Goal: Information Seeking & Learning: Learn about a topic

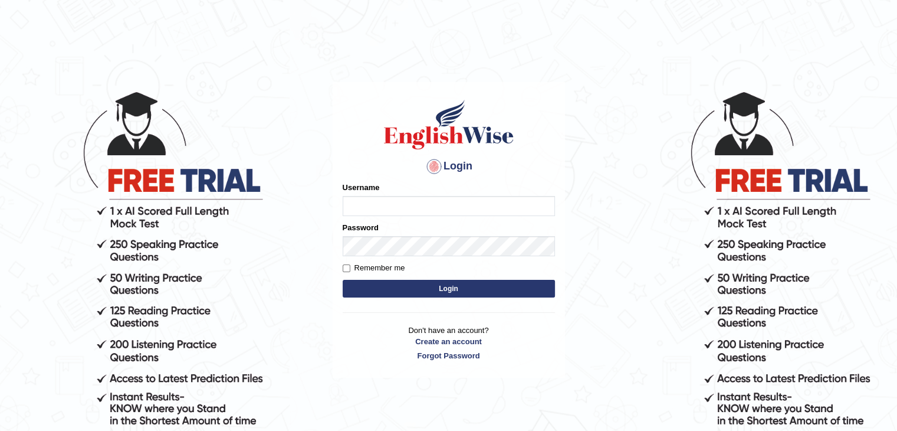
type input "Nahidshikder"
click at [348, 270] on input "Remember me" at bounding box center [347, 268] width 8 height 8
checkbox input "true"
click at [389, 286] on button "Login" at bounding box center [449, 289] width 212 height 18
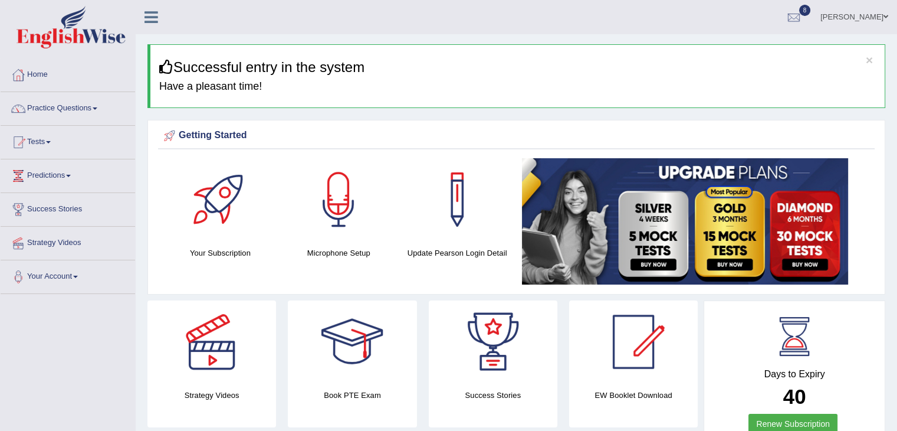
click at [99, 109] on link "Practice Questions" at bounding box center [68, 106] width 134 height 29
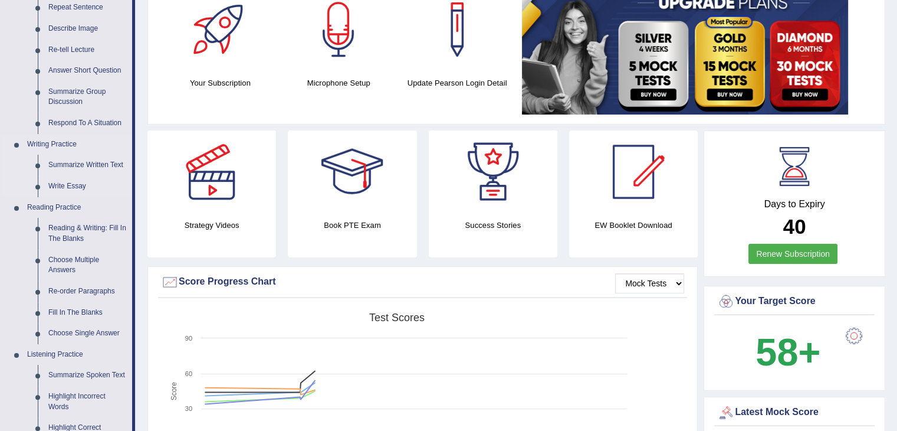
scroll to position [236, 0]
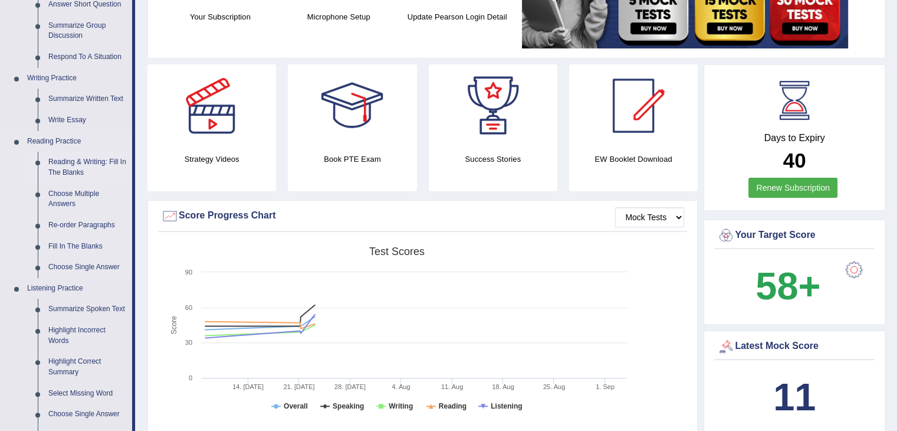
click at [87, 161] on link "Reading & Writing: Fill In The Blanks" at bounding box center [87, 167] width 89 height 31
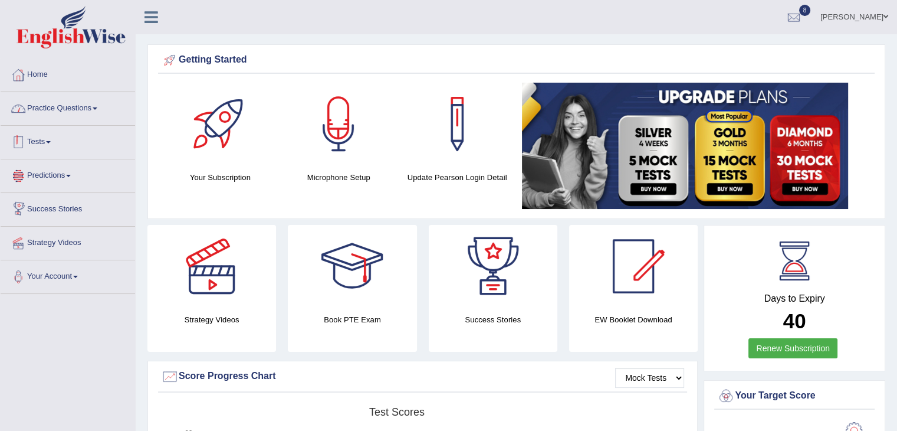
click at [97, 107] on span at bounding box center [95, 108] width 5 height 2
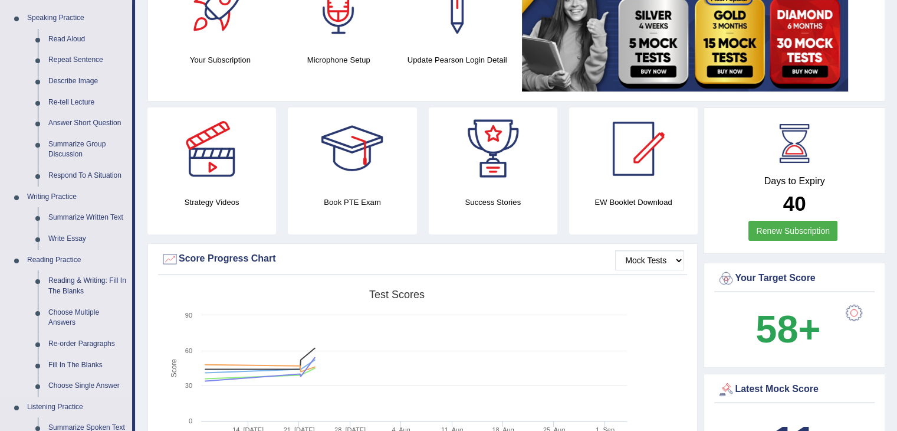
scroll to position [118, 0]
click at [103, 277] on link "Reading & Writing: Fill In The Blanks" at bounding box center [87, 285] width 89 height 31
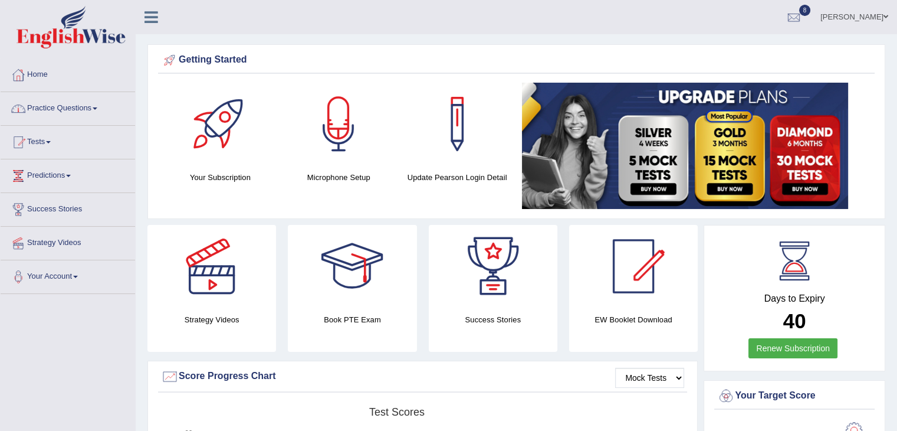
click at [97, 106] on link "Practice Questions" at bounding box center [68, 106] width 134 height 29
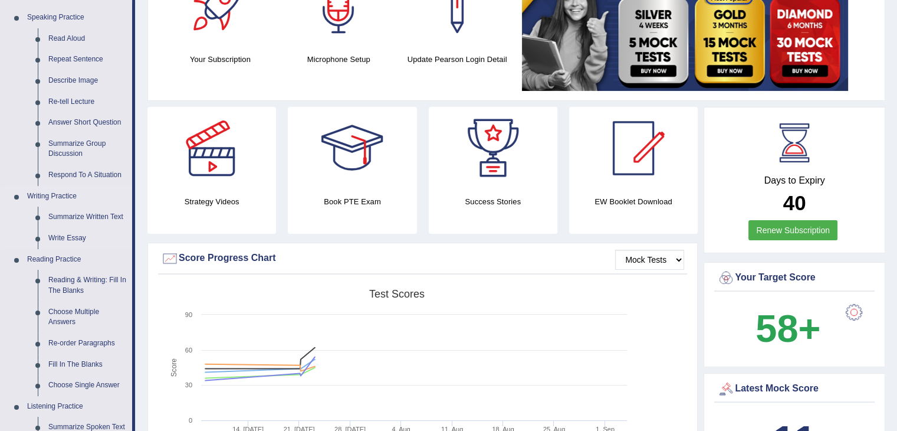
scroll to position [177, 0]
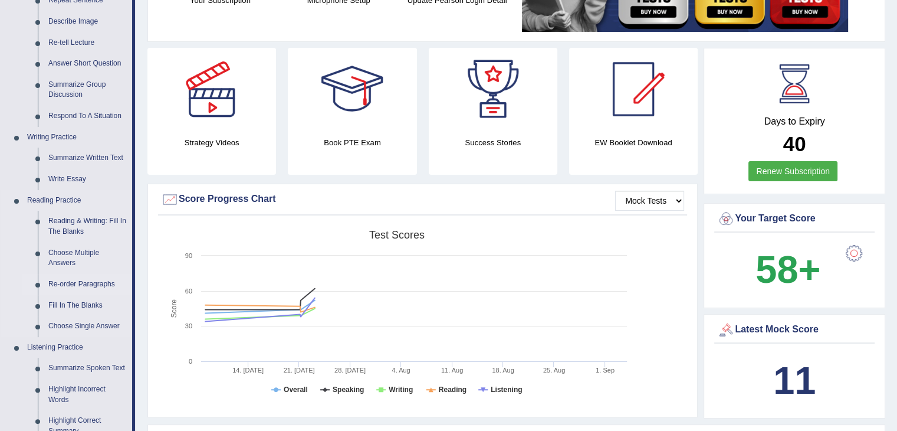
click at [89, 284] on link "Re-order Paragraphs" at bounding box center [87, 284] width 89 height 21
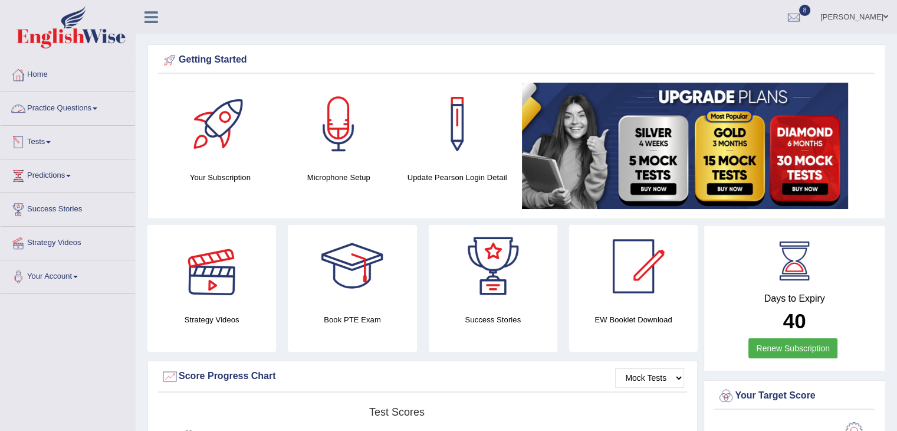
click at [97, 107] on span at bounding box center [95, 108] width 5 height 2
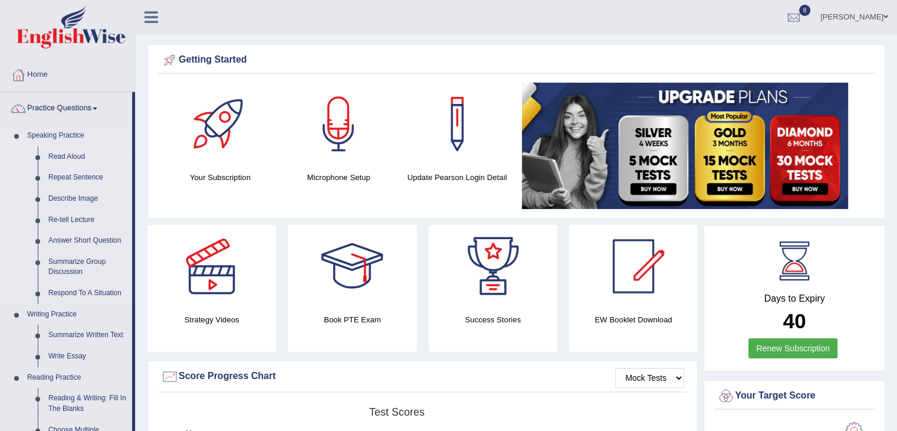
click at [74, 154] on link "Read Aloud" at bounding box center [87, 156] width 89 height 21
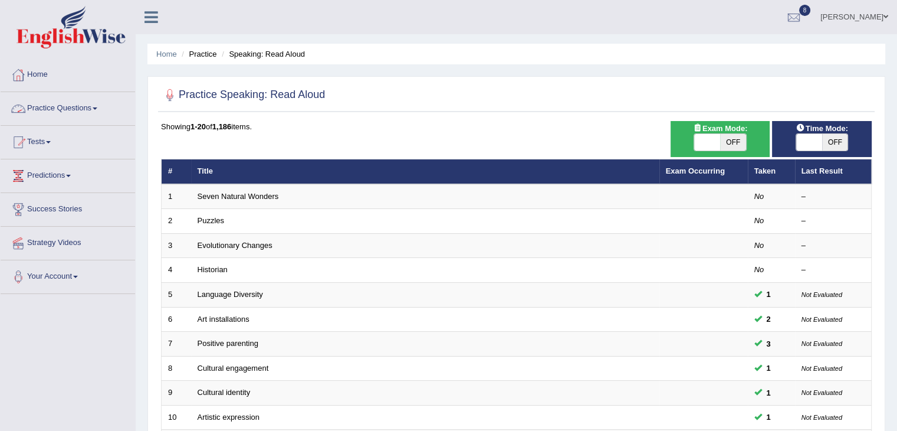
click at [102, 107] on link "Practice Questions" at bounding box center [68, 106] width 134 height 29
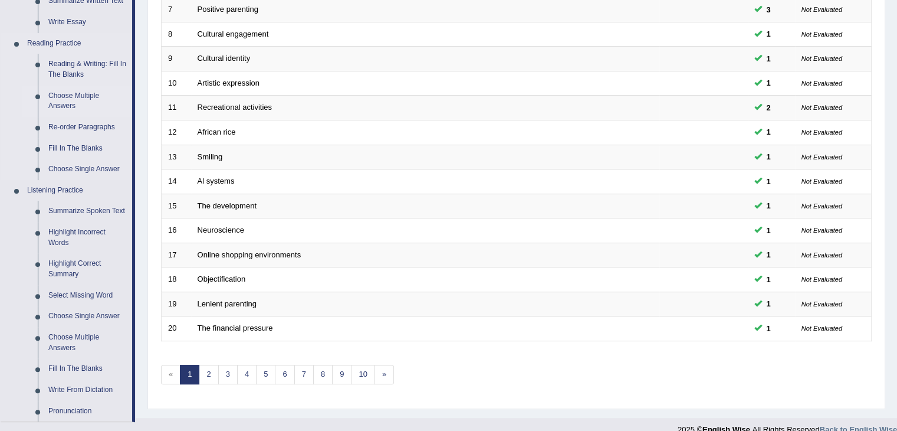
scroll to position [354, 0]
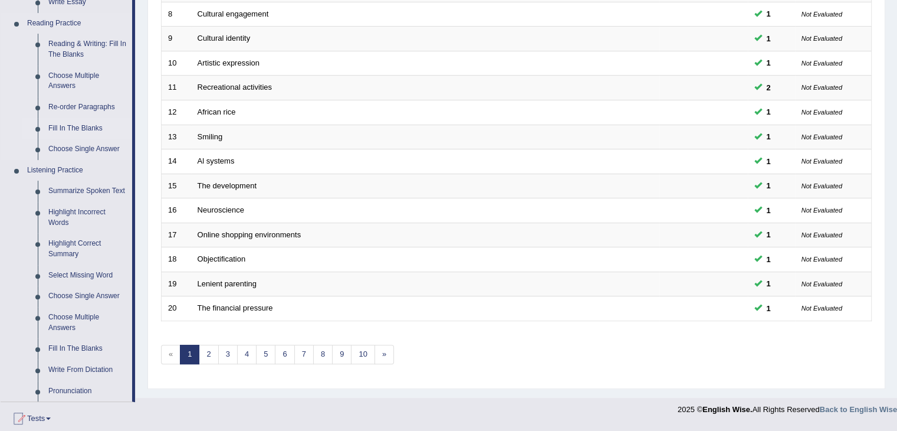
click at [87, 127] on link "Fill In The Blanks" at bounding box center [87, 128] width 89 height 21
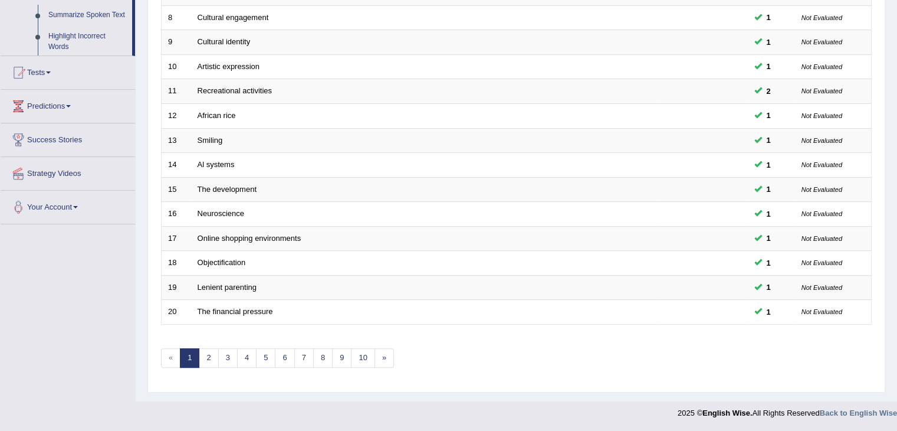
scroll to position [347, 0]
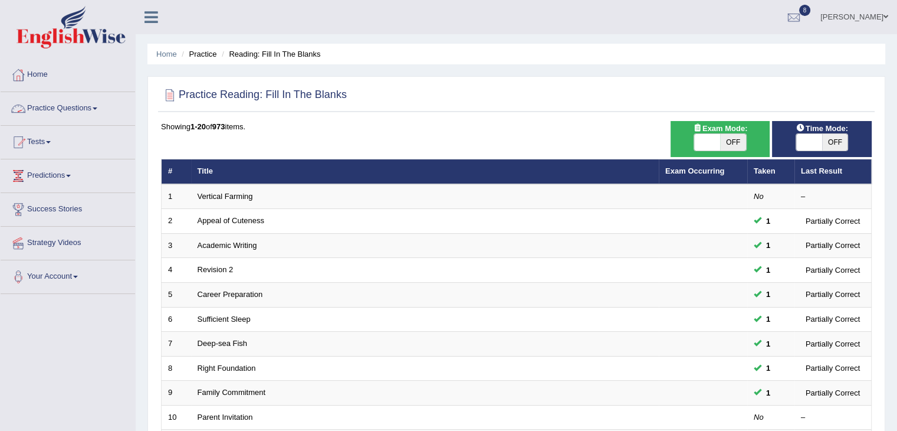
click at [103, 105] on link "Practice Questions" at bounding box center [68, 106] width 134 height 29
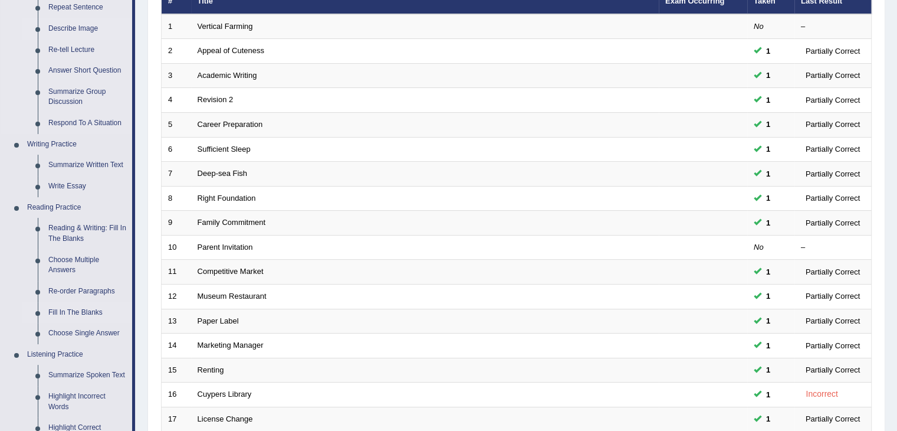
scroll to position [177, 0]
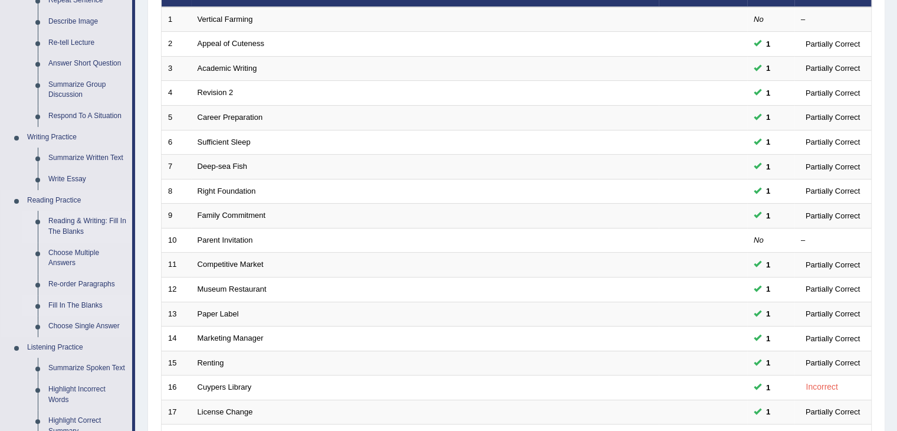
click at [120, 217] on link "Reading & Writing: Fill In The Blanks" at bounding box center [87, 226] width 89 height 31
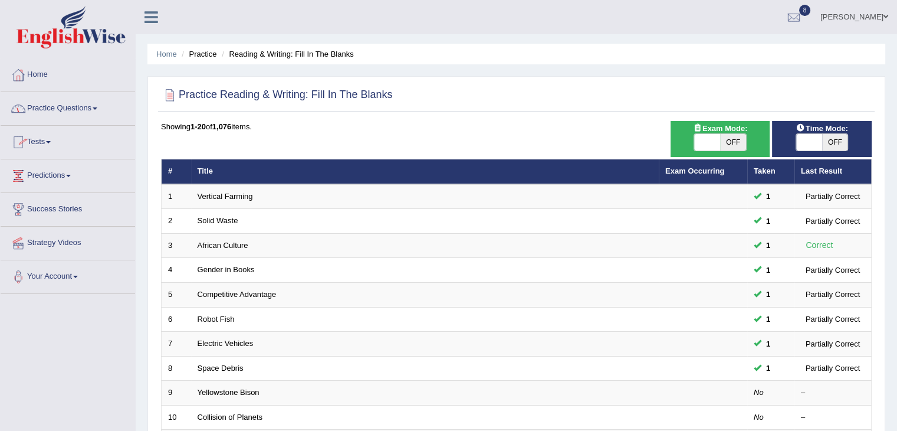
click at [101, 106] on link "Practice Questions" at bounding box center [68, 106] width 134 height 29
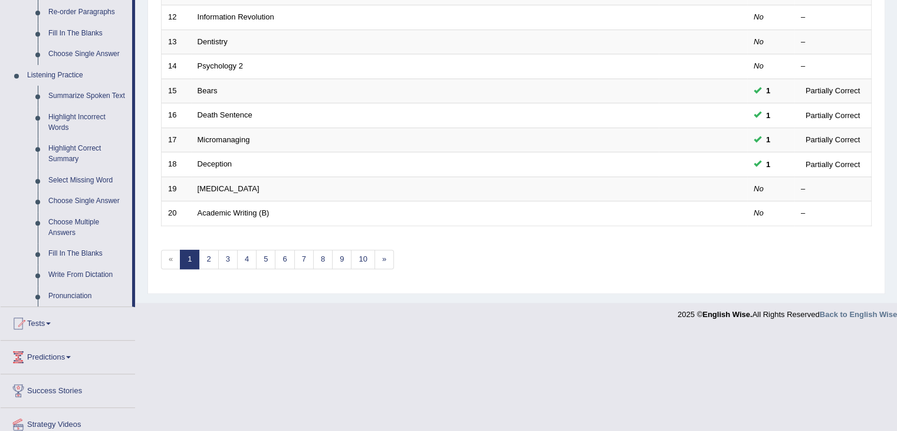
scroll to position [472, 0]
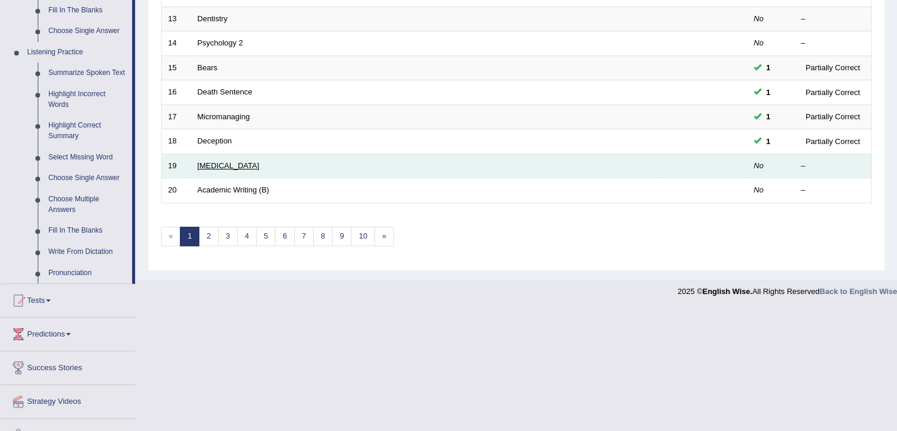
click at [207, 161] on link "[MEDICAL_DATA]" at bounding box center [229, 165] width 62 height 9
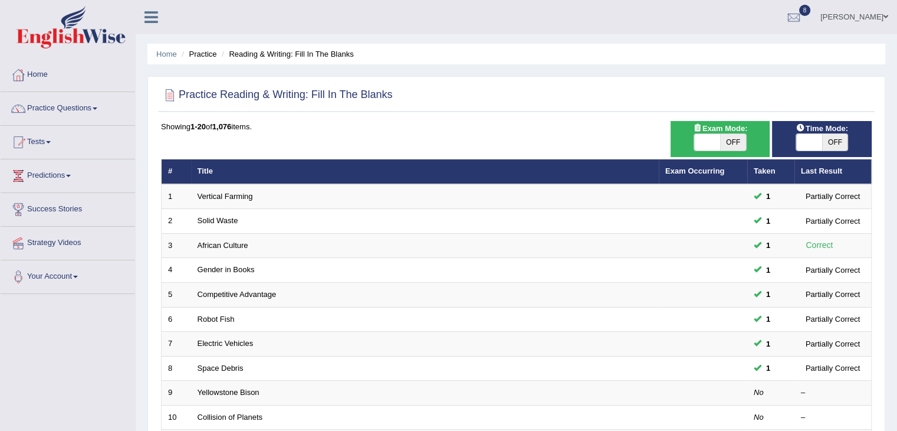
click at [800, 140] on span at bounding box center [809, 142] width 26 height 17
checkbox input "true"
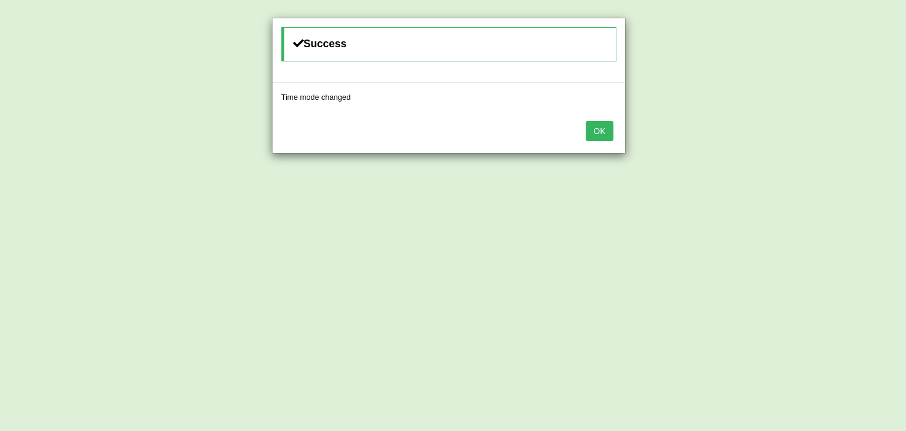
click at [603, 132] on button "OK" at bounding box center [599, 131] width 27 height 20
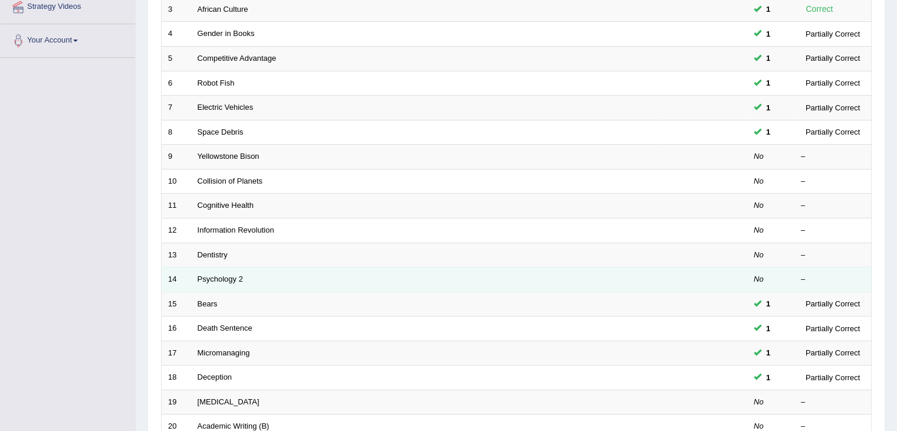
scroll to position [347, 0]
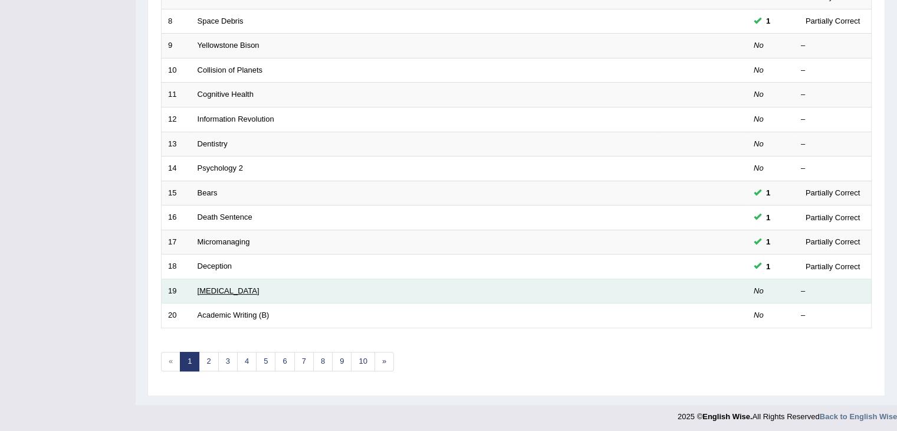
click at [219, 288] on link "Starvation" at bounding box center [229, 290] width 62 height 9
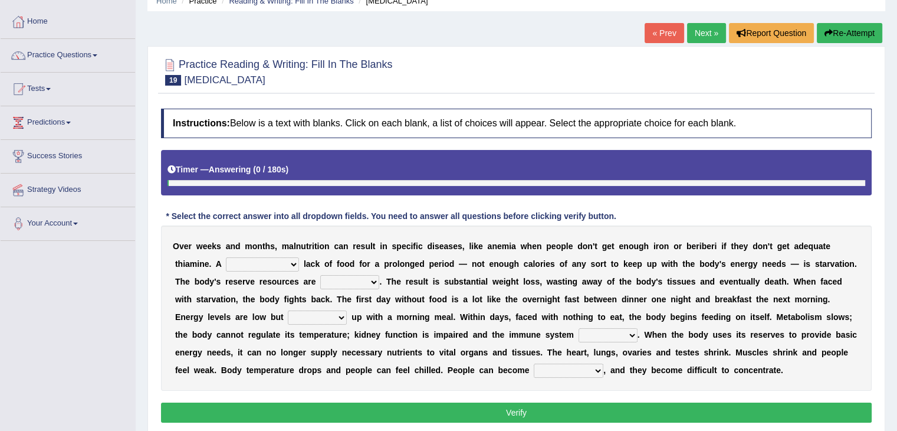
scroll to position [177, 0]
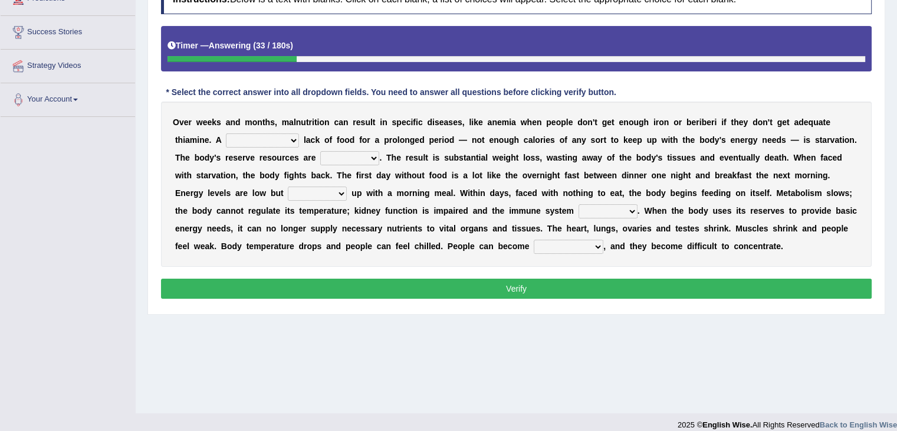
click at [291, 139] on select "severe distinguishing proper distinctive" at bounding box center [262, 140] width 73 height 14
select select "proper"
click at [226, 133] on select "severe distinguishing proper distinctive" at bounding box center [262, 140] width 73 height 14
click at [372, 155] on select "obsoleted depleted pelleted deleted" at bounding box center [349, 158] width 59 height 14
select select "obsoleted"
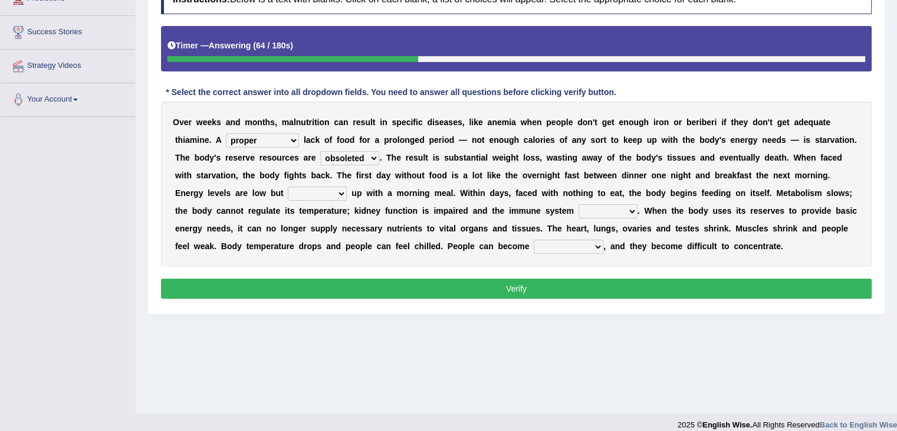
click at [320, 151] on select "obsoleted depleted pelleted deleted" at bounding box center [349, 158] width 59 height 14
click at [342, 194] on select "feed come chill pick" at bounding box center [317, 193] width 59 height 14
select select "feed"
click at [288, 186] on select "feed come chill pick" at bounding box center [317, 193] width 59 height 14
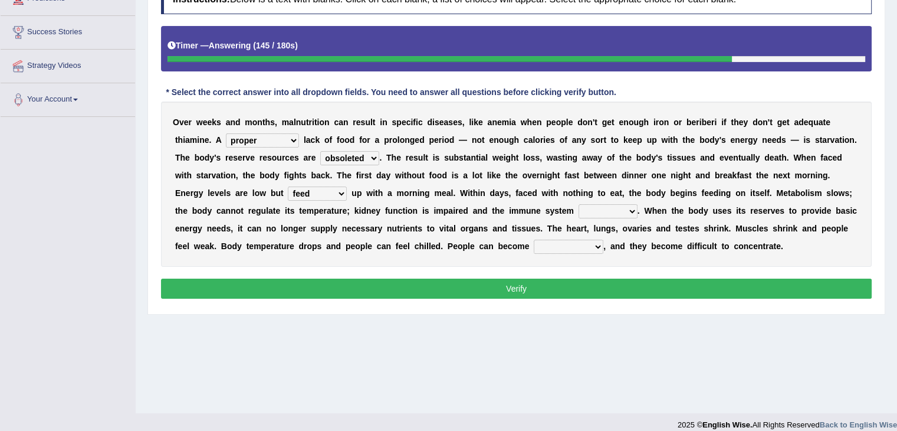
click at [629, 208] on select "deepens deafens weakens surpasses" at bounding box center [608, 211] width 59 height 14
select select "weakens"
click at [579, 204] on select "deepens deafens weakens surpasses" at bounding box center [608, 211] width 59 height 14
click at [599, 247] on select "irritable commutable indisputable transportable" at bounding box center [569, 246] width 70 height 14
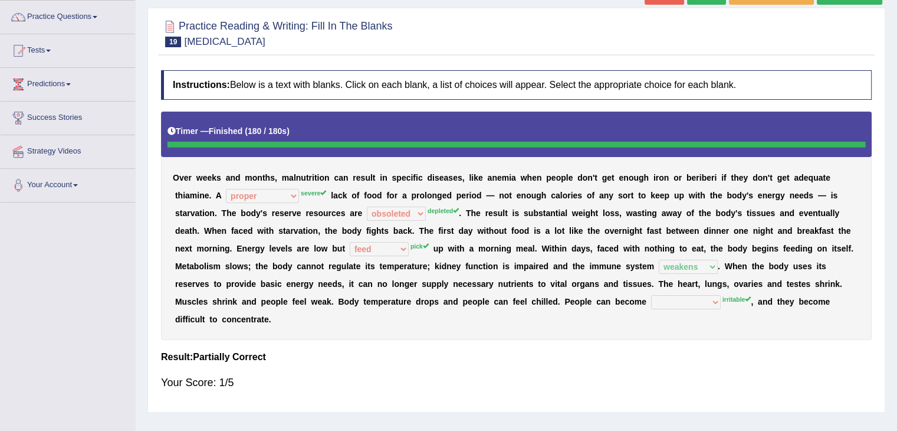
scroll to position [0, 0]
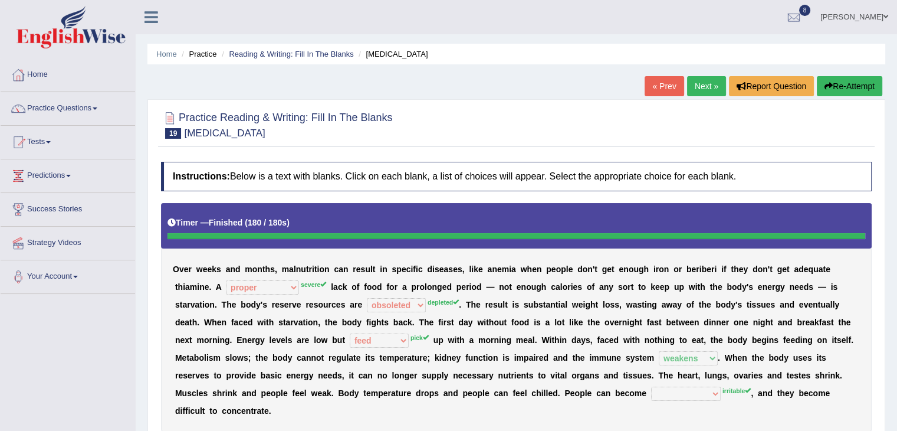
click at [704, 81] on link "Next »" at bounding box center [706, 86] width 39 height 20
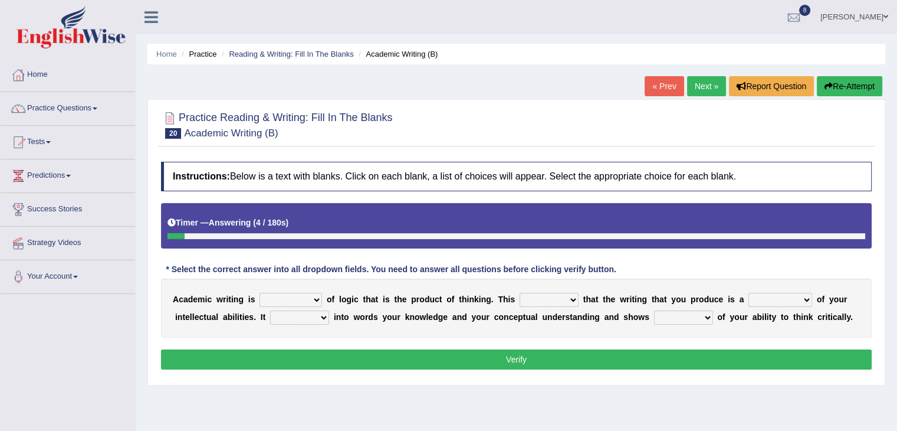
click at [314, 294] on select "expectation entitlement expression exchange" at bounding box center [290, 300] width 63 height 14
select select "expectation"
click at [259, 293] on select "expectation entitlement expression exchange" at bounding box center [290, 300] width 63 height 14
click at [573, 298] on select "means questions stipulates answers" at bounding box center [549, 300] width 59 height 14
select select "means"
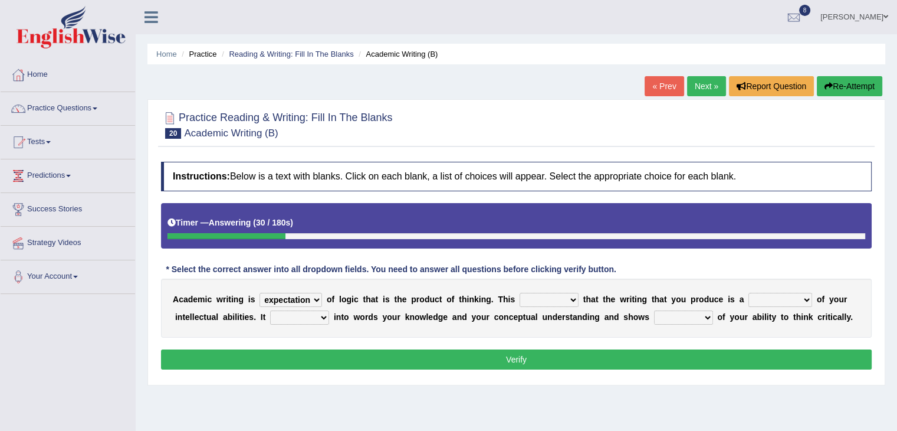
click at [520, 293] on select "means questions stipulates answers" at bounding box center [549, 300] width 59 height 14
click at [806, 300] on select "redundancy mission credit reflection" at bounding box center [780, 300] width 64 height 14
select select "reflection"
click at [748, 293] on select "redundancy mission credit reflection" at bounding box center [780, 300] width 64 height 14
click at [323, 316] on select "enriches shows allows puts" at bounding box center [299, 317] width 59 height 14
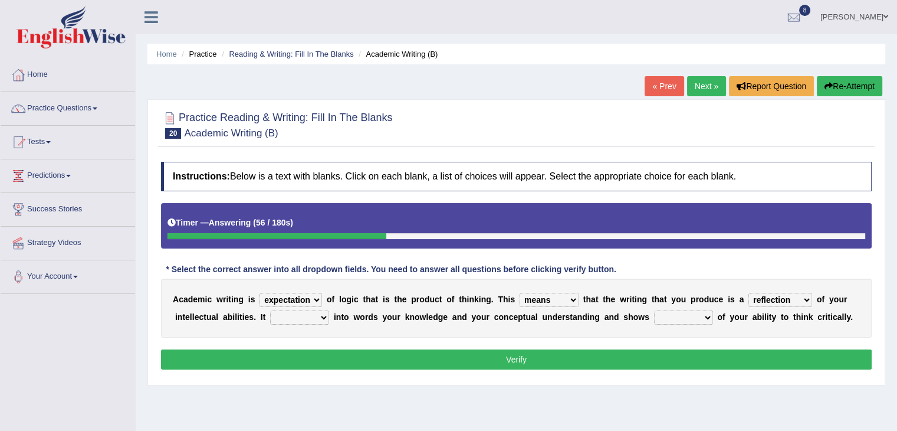
select select "shows"
click at [270, 310] on select "enriches shows allows puts" at bounding box center [299, 317] width 59 height 14
click at [702, 316] on select "hassle excuse capacity evidence" at bounding box center [683, 317] width 59 height 14
select select "capacity"
click at [654, 310] on select "hassle excuse capacity evidence" at bounding box center [683, 317] width 59 height 14
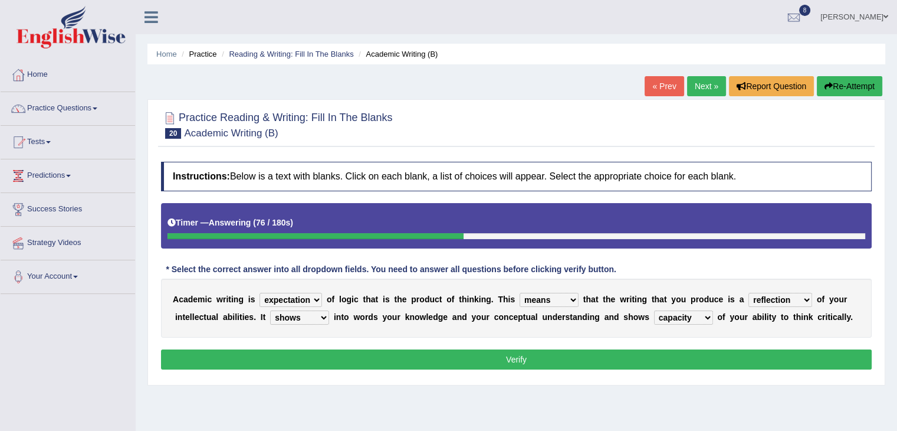
click at [635, 353] on button "Verify" at bounding box center [516, 359] width 711 height 20
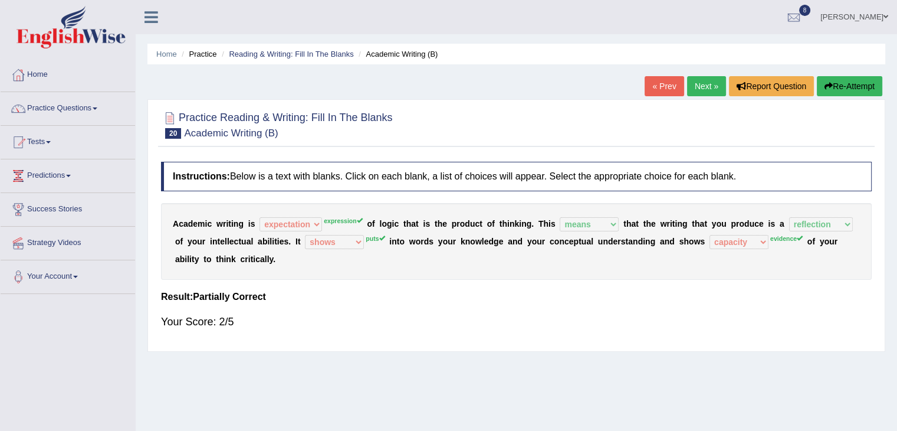
click at [703, 82] on link "Next »" at bounding box center [706, 86] width 39 height 20
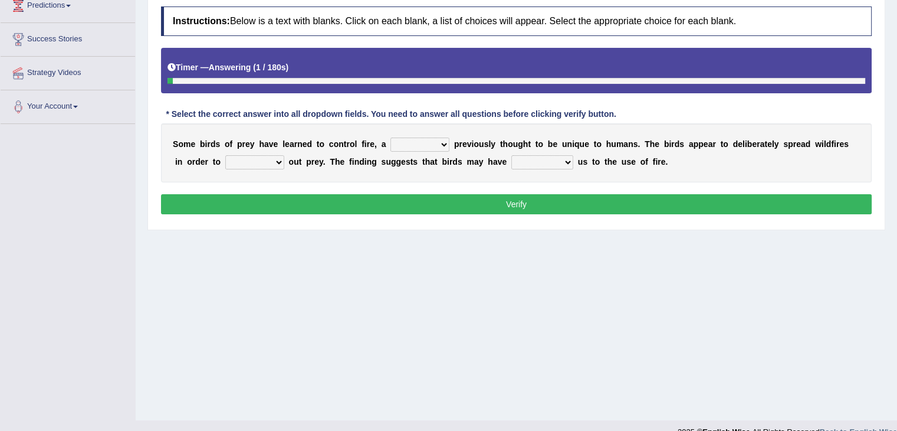
scroll to position [177, 0]
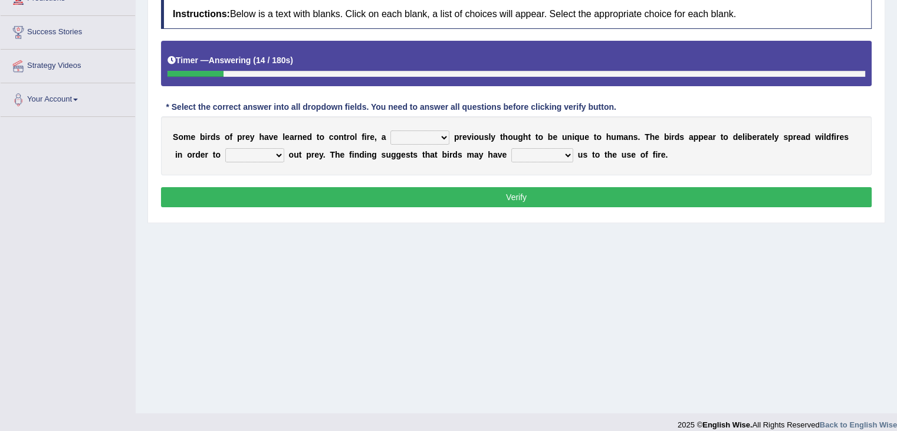
click at [443, 139] on select "question profile tale skill" at bounding box center [419, 137] width 59 height 14
select select "profile"
click at [390, 130] on select "question profile tale skill" at bounding box center [419, 137] width 59 height 14
click at [276, 153] on select "prevent limit span flush" at bounding box center [254, 155] width 59 height 14
select select "limit"
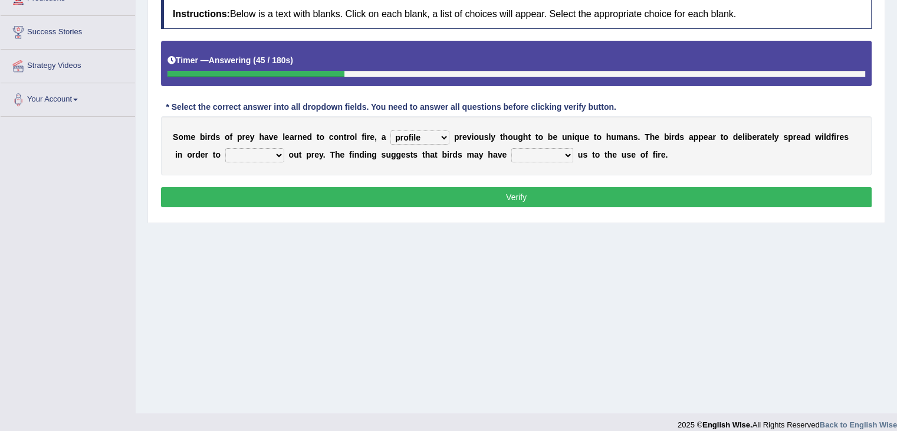
click at [225, 148] on select "prevent limit span flush" at bounding box center [254, 155] width 59 height 14
click at [566, 152] on select "prophesied beaten transmitted forced" at bounding box center [542, 155] width 62 height 14
select select "forced"
click at [511, 148] on select "prophesied beaten transmitted forced" at bounding box center [542, 155] width 62 height 14
click at [501, 189] on button "Verify" at bounding box center [516, 197] width 711 height 20
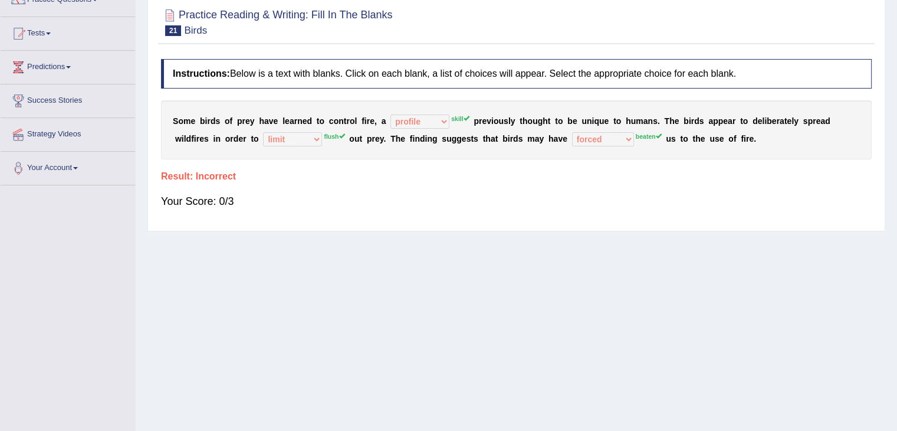
scroll to position [0, 0]
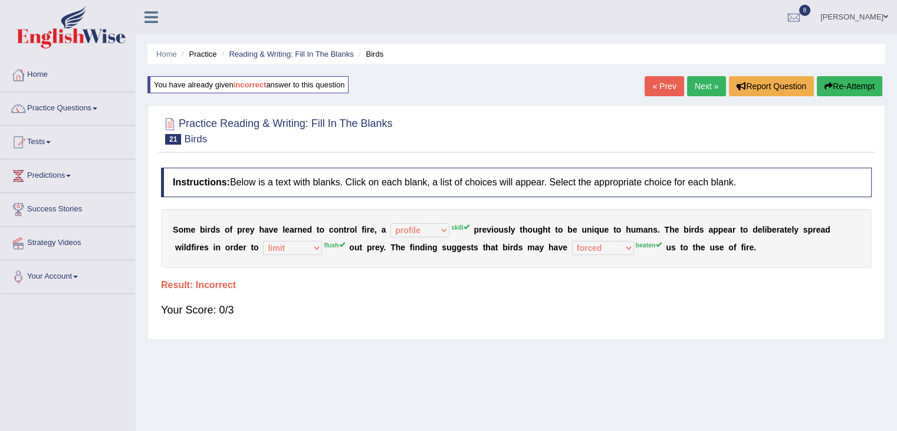
click at [702, 84] on link "Next »" at bounding box center [706, 86] width 39 height 20
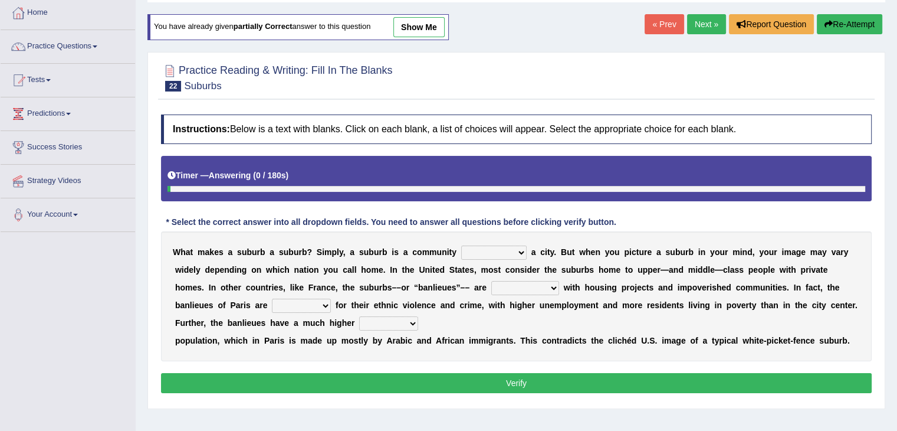
scroll to position [118, 0]
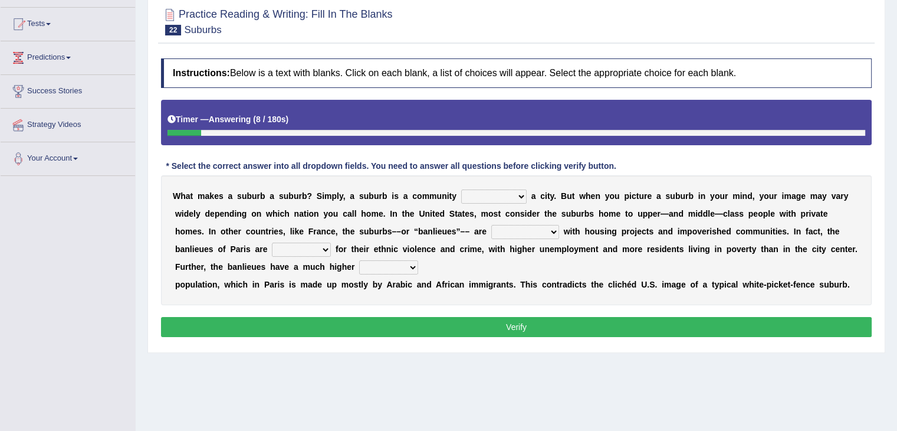
click at [520, 192] on select "lying locating situating surrounding" at bounding box center [493, 196] width 65 height 14
select select "surrounding"
click at [461, 189] on select "lying locating situating surrounding" at bounding box center [493, 196] width 65 height 14
click at [514, 192] on select "lying locating situating surrounding" at bounding box center [493, 196] width 65 height 14
click at [518, 194] on select "lying locating situating surrounding" at bounding box center [493, 196] width 65 height 14
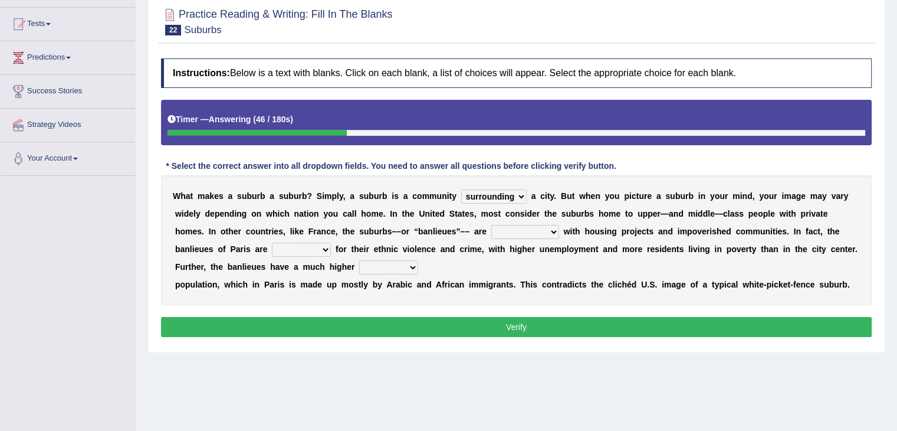
click at [550, 225] on select "antonymous antibiotic synonymous synthetic" at bounding box center [525, 232] width 68 height 14
select select "synonymous"
click at [491, 225] on select "antonymous antibiotic synonymous synthetic" at bounding box center [525, 232] width 68 height 14
click at [326, 245] on select "clamorous sensitive famous notorious" at bounding box center [301, 249] width 59 height 14
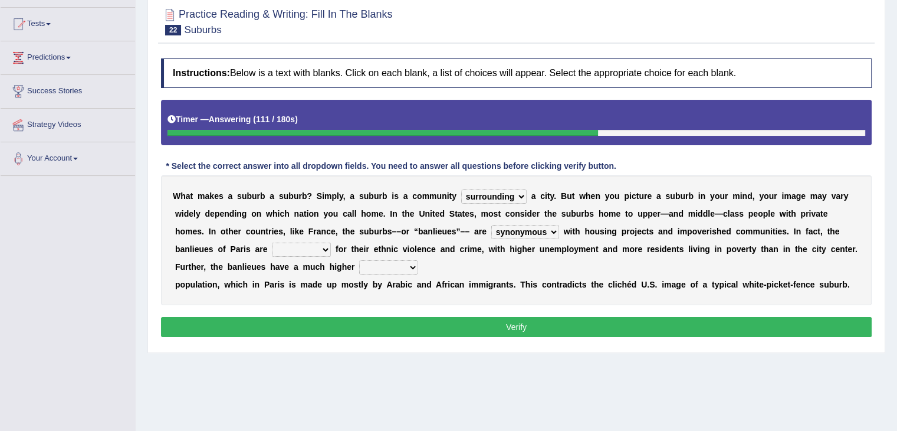
select select "famous"
click at [272, 242] on select "clamorous sensitive famous notorious" at bounding box center [301, 249] width 59 height 14
click at [416, 264] on select "local young immigrant senior" at bounding box center [388, 267] width 59 height 14
select select "immigrant"
click at [359, 260] on select "local young immigrant senior" at bounding box center [388, 267] width 59 height 14
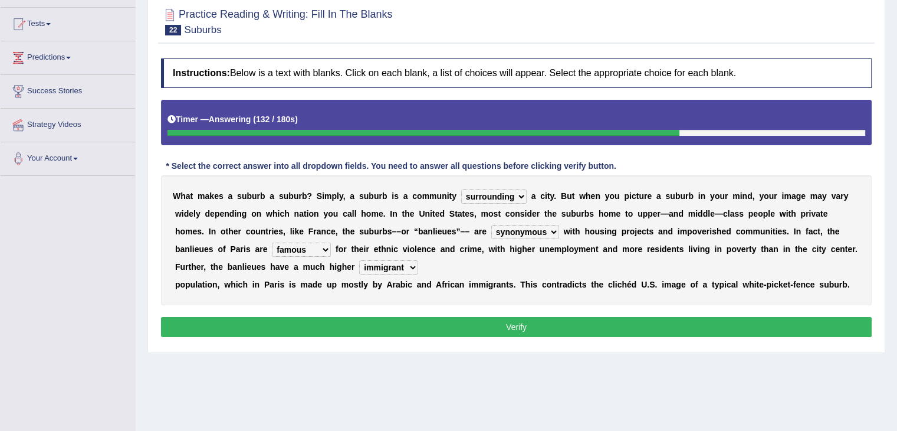
click at [416, 327] on button "Verify" at bounding box center [516, 327] width 711 height 20
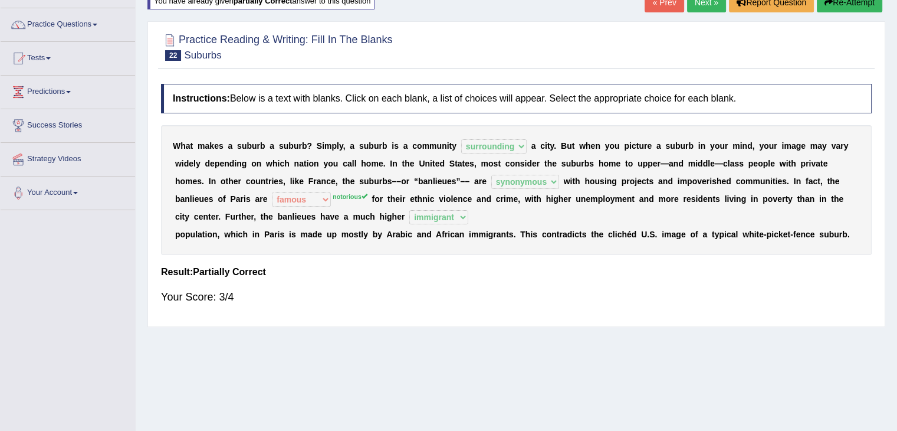
scroll to position [0, 0]
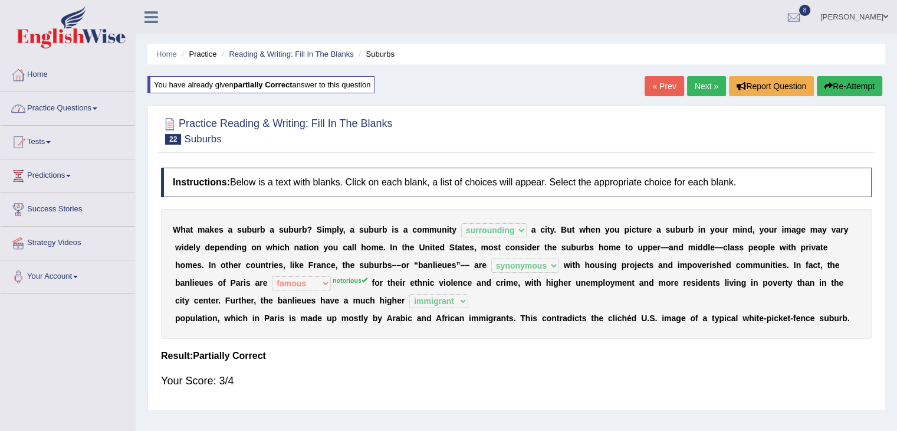
click at [96, 105] on link "Practice Questions" at bounding box center [68, 106] width 134 height 29
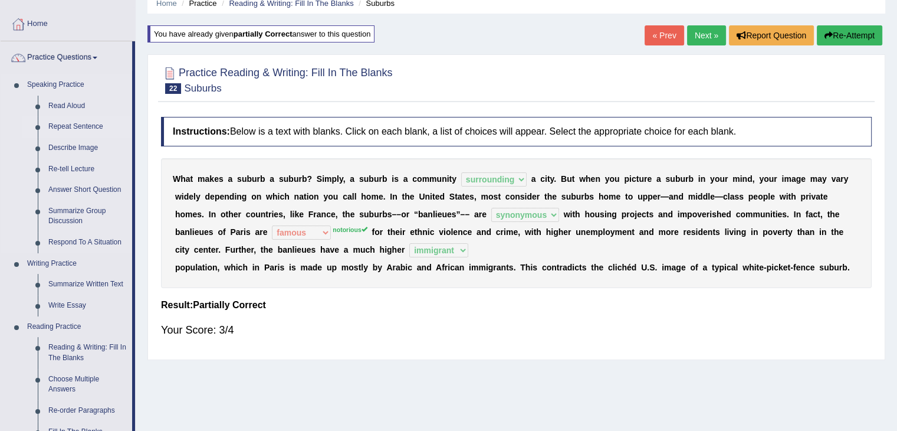
scroll to position [177, 0]
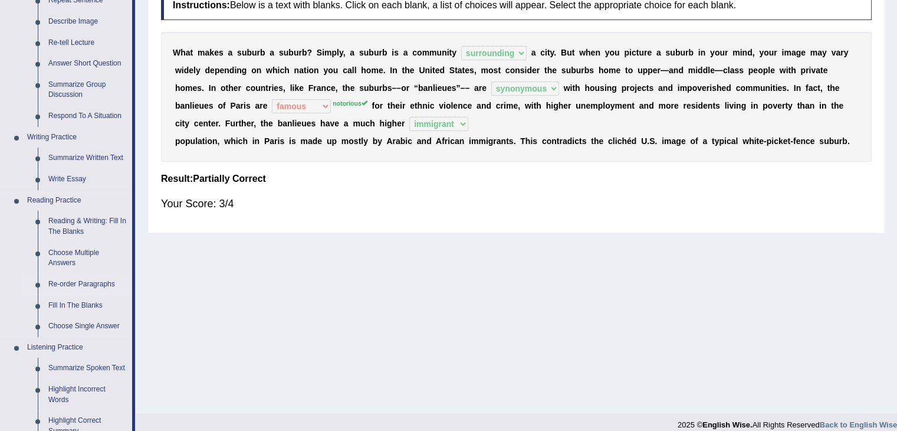
click at [93, 284] on link "Re-order Paragraphs" at bounding box center [87, 284] width 89 height 21
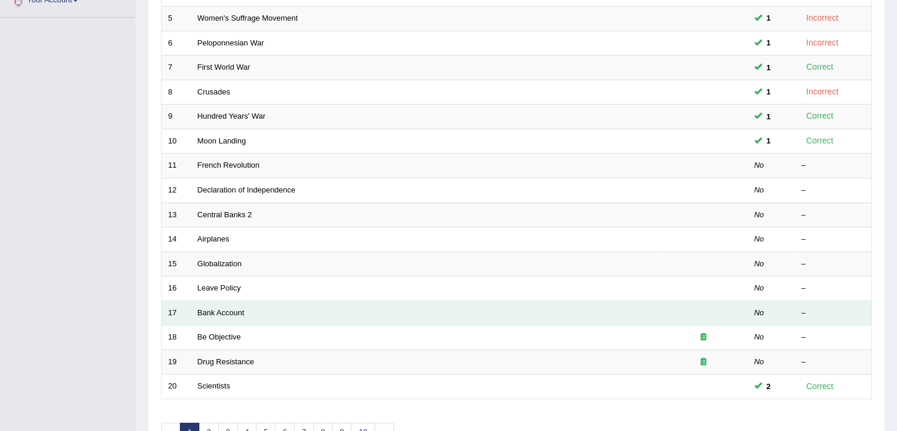
scroll to position [347, 0]
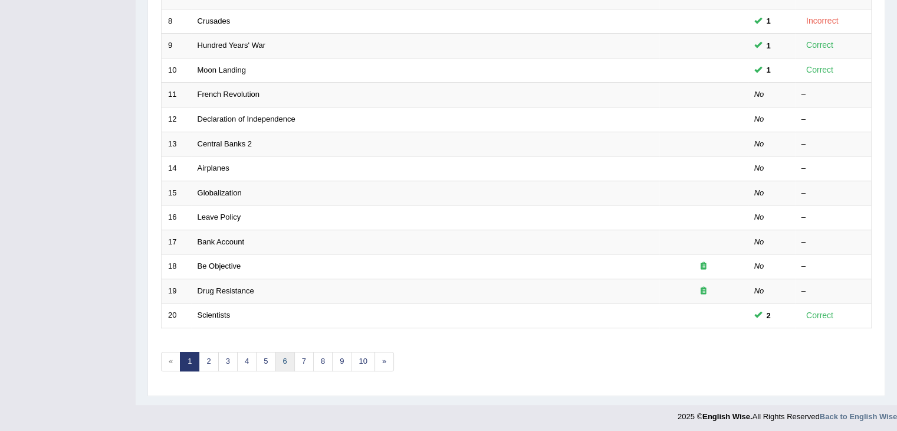
click at [281, 357] on link "6" at bounding box center [284, 360] width 19 height 19
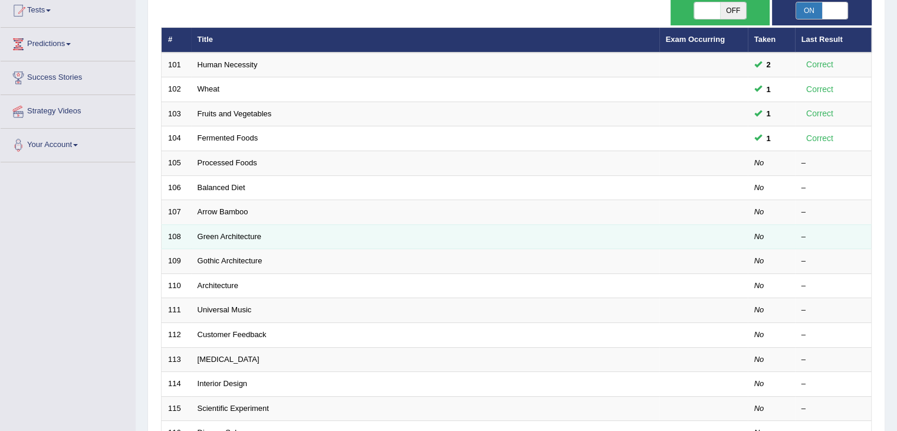
scroll to position [111, 0]
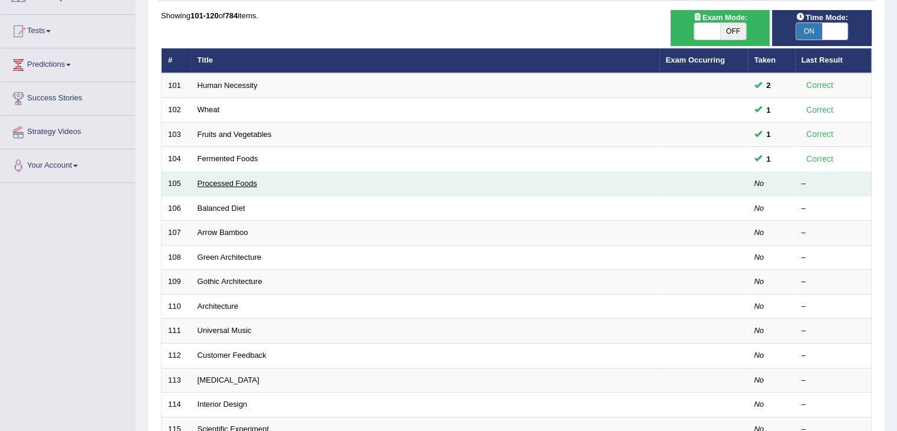
click at [242, 180] on link "Processed Foods" at bounding box center [228, 183] width 60 height 9
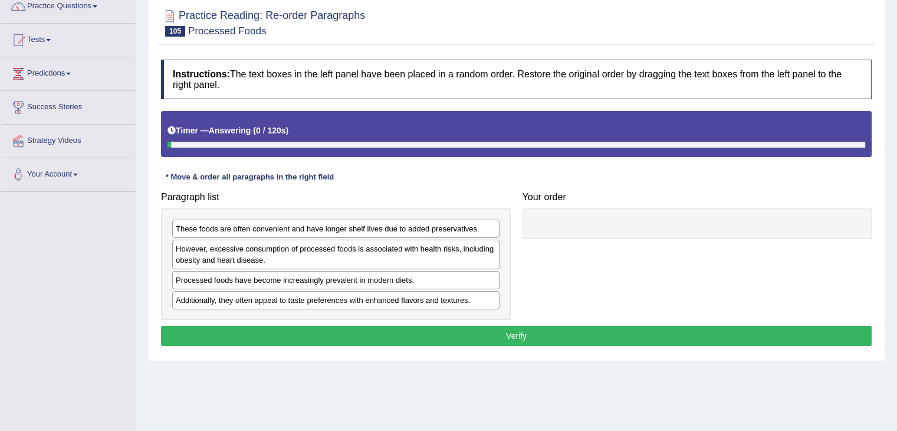
scroll to position [189, 0]
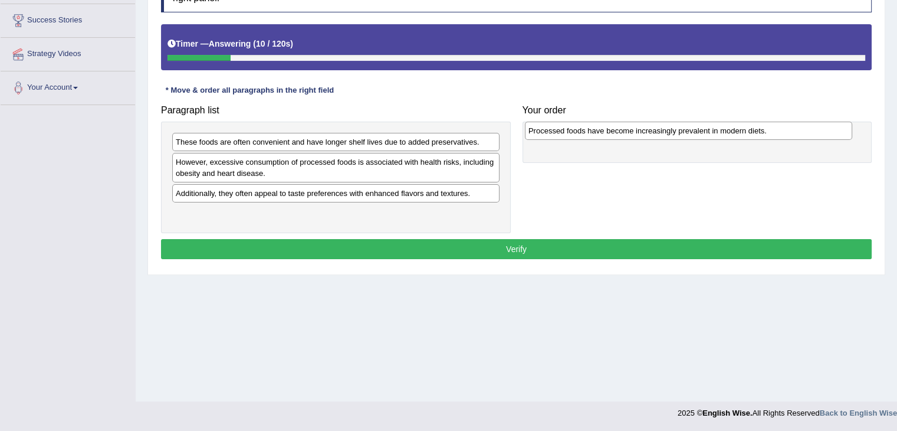
drag, startPoint x: 303, startPoint y: 196, endPoint x: 655, endPoint y: 135, distance: 358.0
click at [655, 135] on div "Processed foods have become increasingly prevalent in modern diets." at bounding box center [688, 130] width 327 height 18
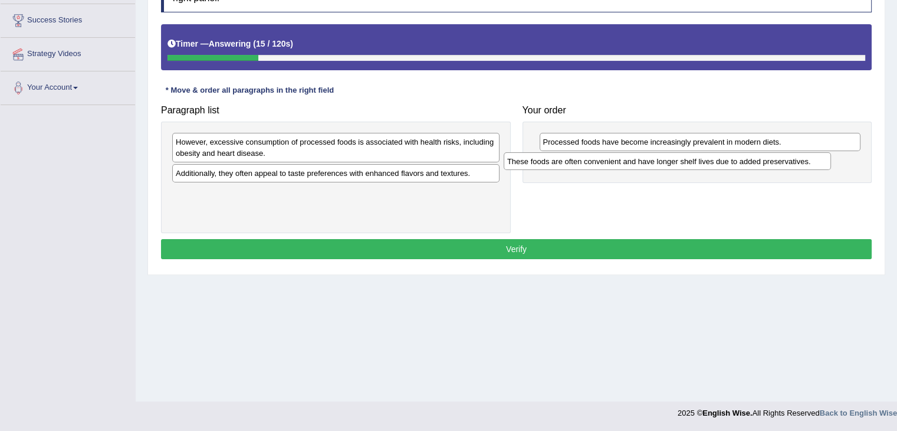
drag, startPoint x: 323, startPoint y: 144, endPoint x: 655, endPoint y: 164, distance: 332.0
click at [655, 164] on div "These foods are often convenient and have longer shelf lives due to added prese…" at bounding box center [667, 161] width 327 height 18
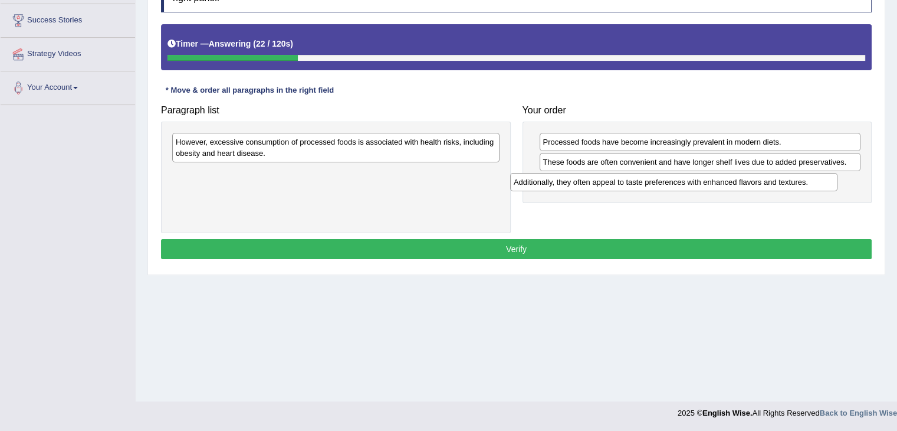
drag, startPoint x: 300, startPoint y: 178, endPoint x: 638, endPoint y: 187, distance: 338.1
click at [638, 187] on div "Additionally, they often appeal to taste preferences with enhanced flavors and …" at bounding box center [673, 182] width 327 height 18
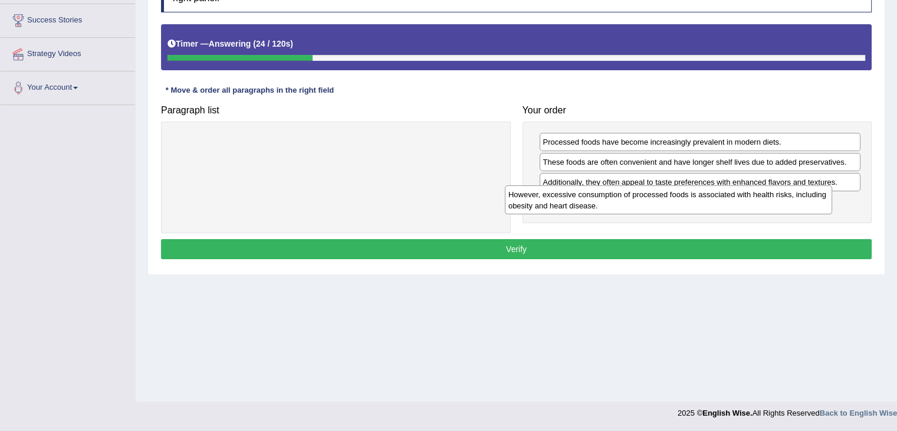
drag, startPoint x: 360, startPoint y: 149, endPoint x: 692, endPoint y: 201, distance: 336.7
click at [692, 201] on div "However, excessive consumption of processed foods is associated with health ris…" at bounding box center [668, 199] width 327 height 29
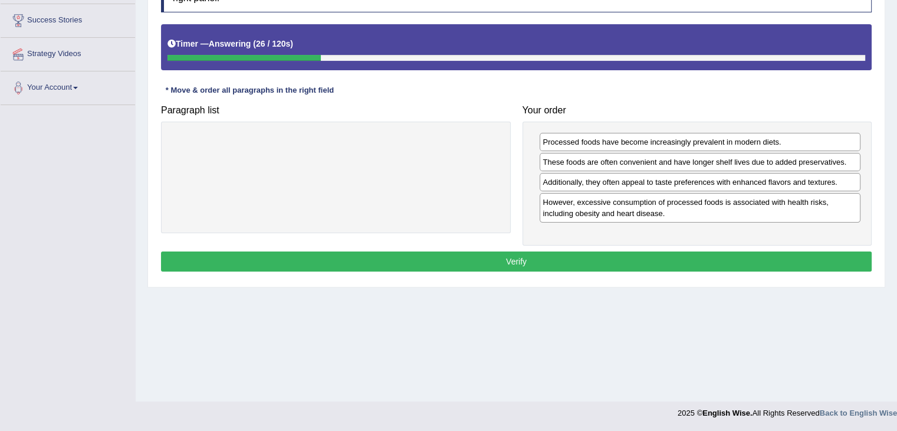
click at [549, 267] on button "Verify" at bounding box center [516, 261] width 711 height 20
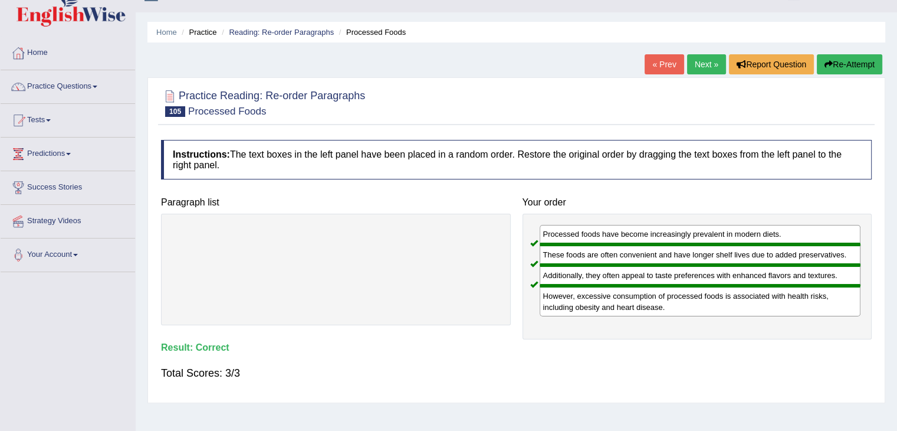
scroll to position [12, 0]
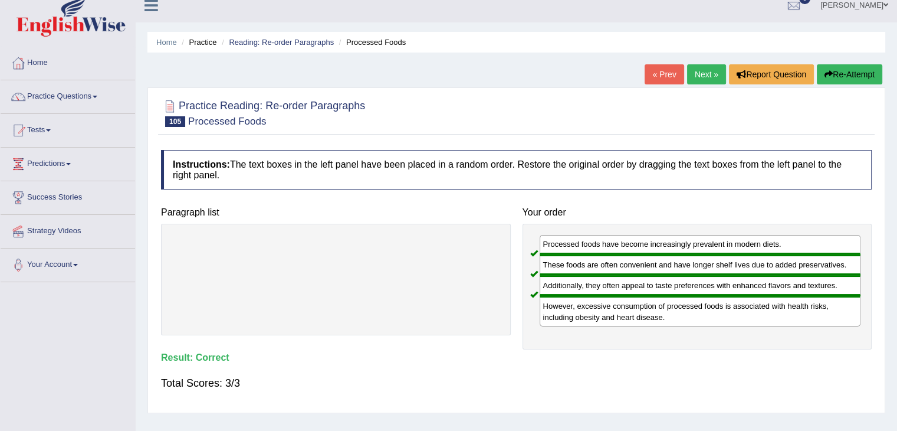
click at [701, 75] on link "Next »" at bounding box center [706, 74] width 39 height 20
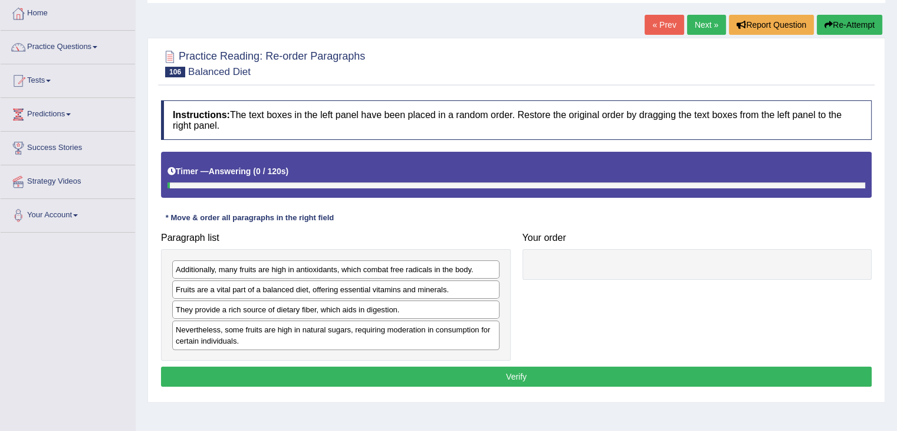
scroll to position [177, 0]
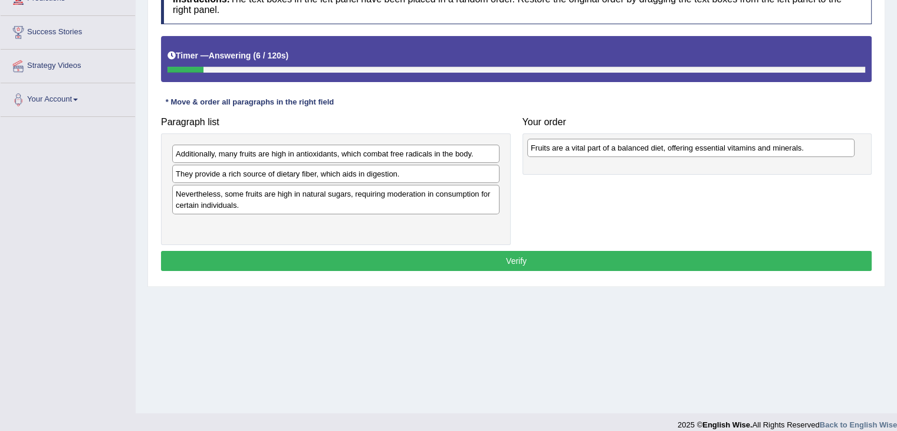
drag, startPoint x: 254, startPoint y: 175, endPoint x: 609, endPoint y: 148, distance: 356.6
click at [609, 148] on div "Fruits are a vital part of a balanced diet, offering essential vitamins and min…" at bounding box center [690, 148] width 327 height 18
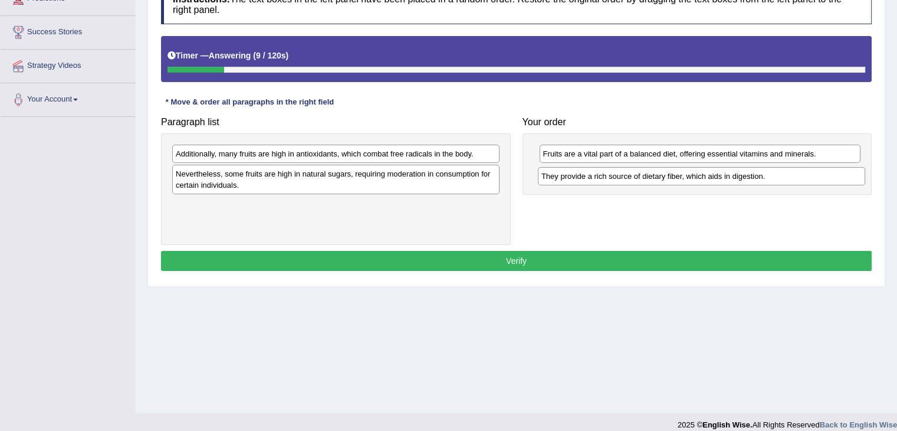
drag, startPoint x: 259, startPoint y: 175, endPoint x: 626, endPoint y: 176, distance: 366.8
click at [626, 176] on div "They provide a rich source of dietary fiber, which aids in digestion." at bounding box center [701, 176] width 327 height 18
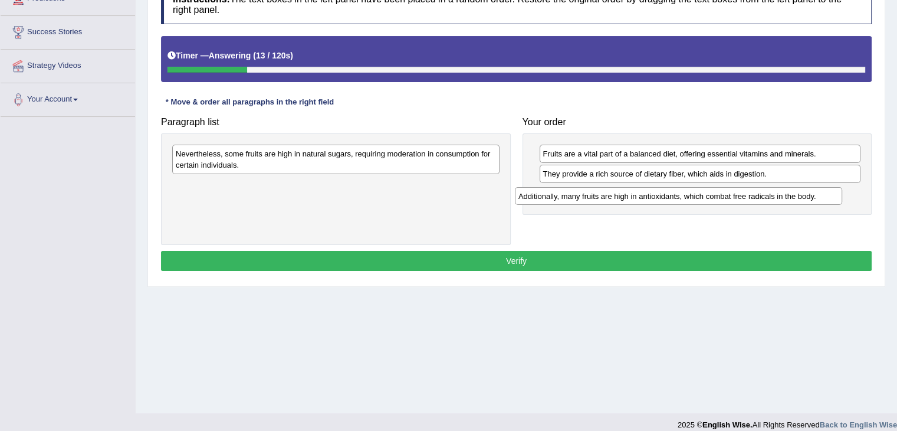
drag, startPoint x: 241, startPoint y: 154, endPoint x: 584, endPoint y: 196, distance: 345.3
click at [584, 196] on div "Additionally, many fruits are high in antioxidants, which combat free radicals …" at bounding box center [678, 196] width 327 height 18
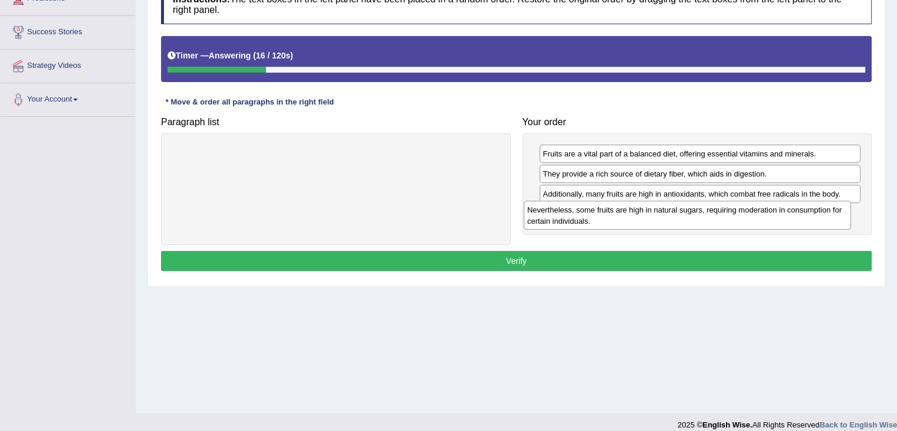
drag, startPoint x: 281, startPoint y: 163, endPoint x: 632, endPoint y: 219, distance: 355.9
click at [632, 219] on div "Nevertheless, some fruits are high in natural sugars, requiring moderation in c…" at bounding box center [687, 215] width 327 height 29
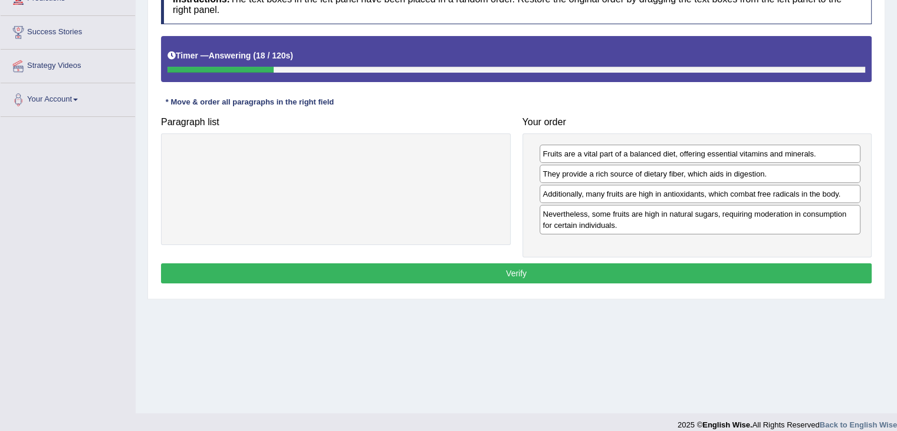
click at [509, 267] on button "Verify" at bounding box center [516, 273] width 711 height 20
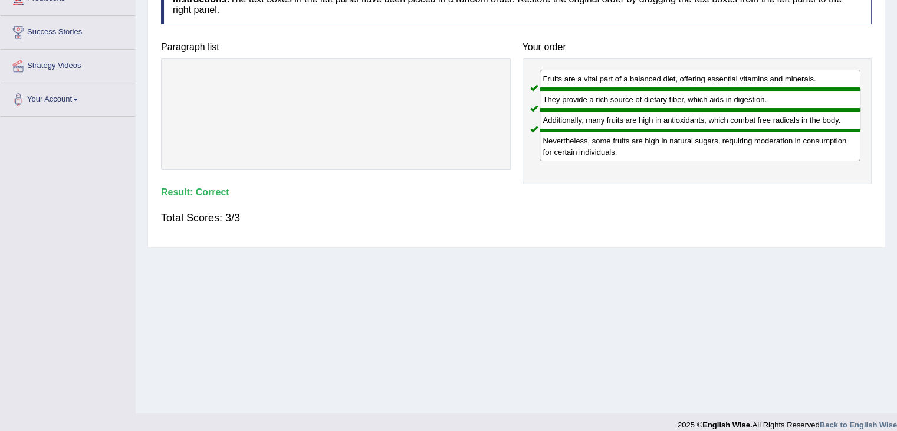
scroll to position [0, 0]
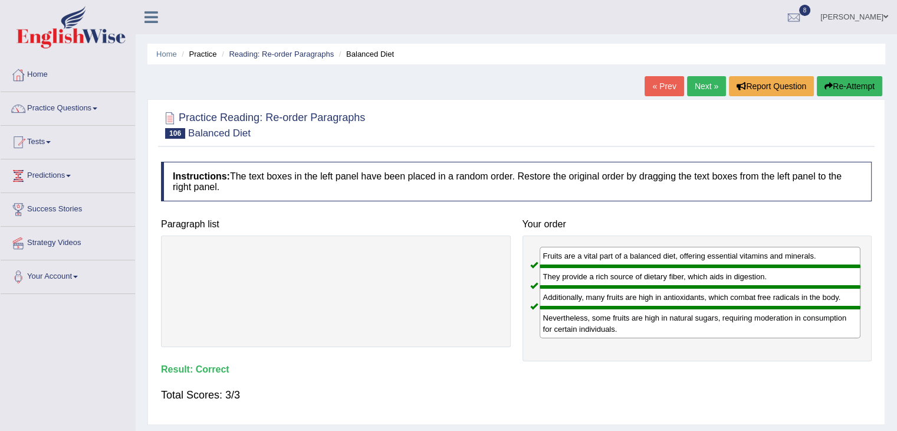
click at [704, 92] on link "Next »" at bounding box center [706, 86] width 39 height 20
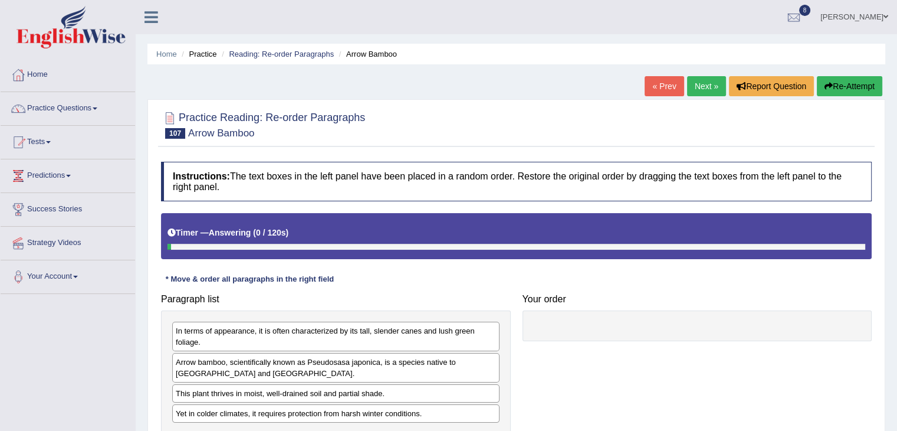
scroll to position [177, 0]
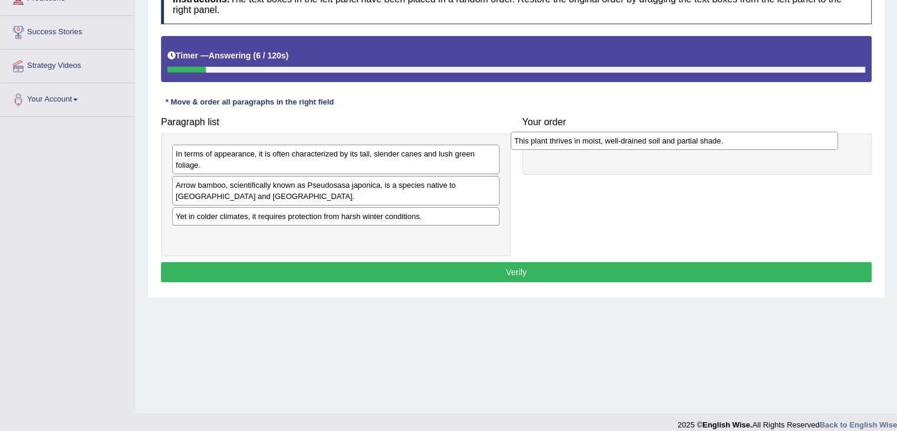
drag, startPoint x: 203, startPoint y: 216, endPoint x: 543, endPoint y: 143, distance: 347.5
click at [543, 143] on div "This plant thrives in moist, well-drained soil and partial shade." at bounding box center [674, 141] width 327 height 18
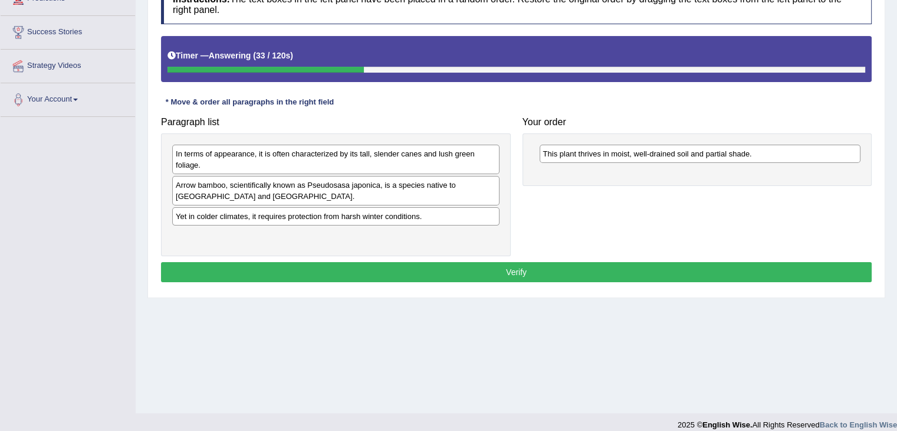
click at [284, 219] on div "Yet in colder climates, it requires protection from harsh winter conditions." at bounding box center [335, 216] width 327 height 18
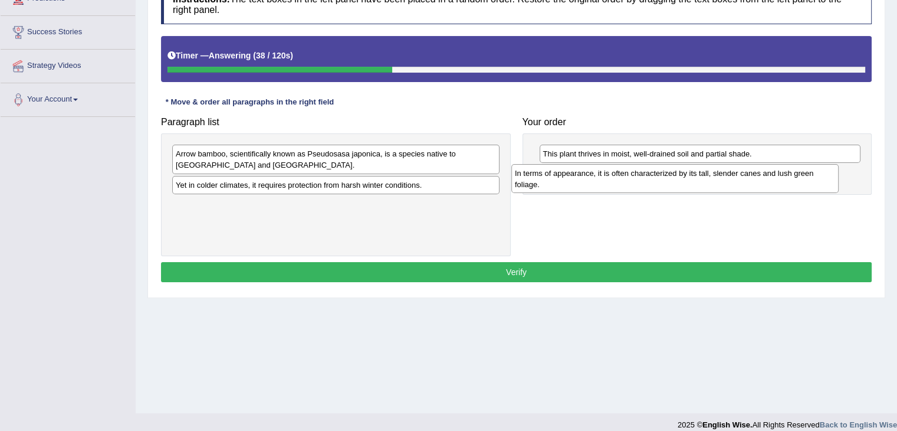
drag, startPoint x: 303, startPoint y: 167, endPoint x: 642, endPoint y: 187, distance: 339.7
click at [642, 187] on div "In terms of appearance, it is often characterized by its tall, slender canes an…" at bounding box center [674, 178] width 327 height 29
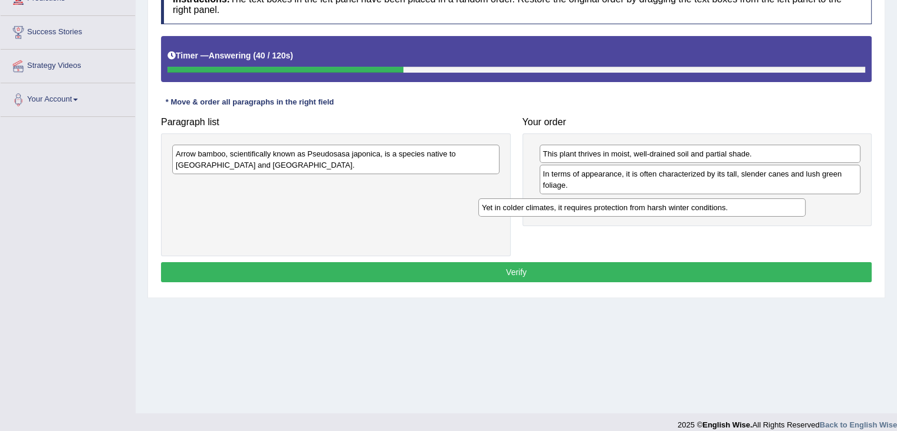
drag, startPoint x: 306, startPoint y: 186, endPoint x: 635, endPoint y: 205, distance: 329.6
click at [635, 205] on div "Yet in colder climates, it requires protection from harsh winter conditions." at bounding box center [641, 207] width 327 height 18
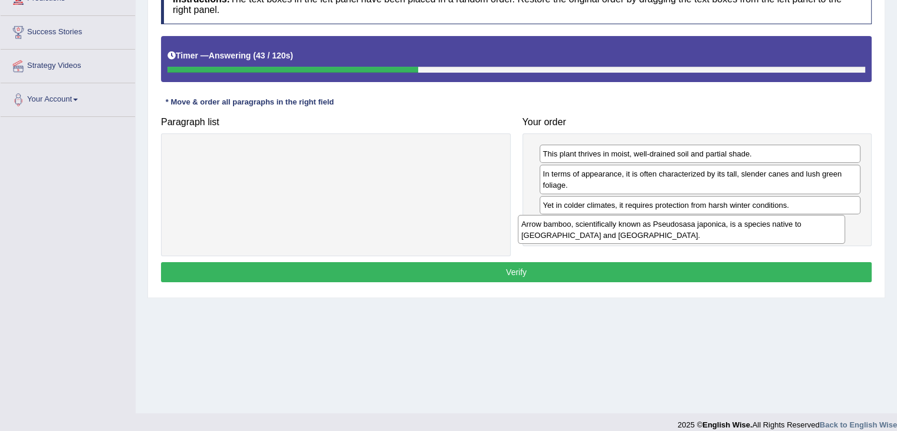
drag, startPoint x: 312, startPoint y: 163, endPoint x: 629, endPoint y: 239, distance: 326.3
click at [658, 236] on div "Arrow bamboo, scientifically known as Pseudosasa japonica, is a species native …" at bounding box center [681, 229] width 327 height 29
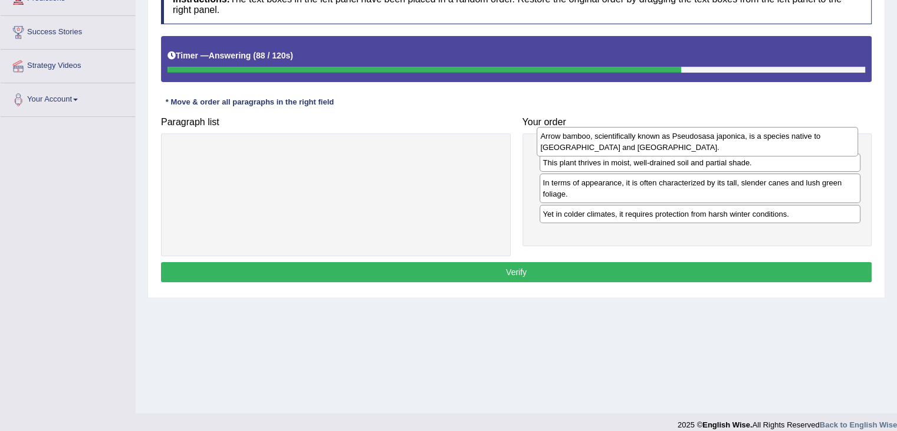
drag, startPoint x: 657, startPoint y: 231, endPoint x: 655, endPoint y: 142, distance: 88.5
click at [655, 142] on div "Arrow bamboo, scientifically known as Pseudosasa japonica, is a species native …" at bounding box center [697, 141] width 321 height 29
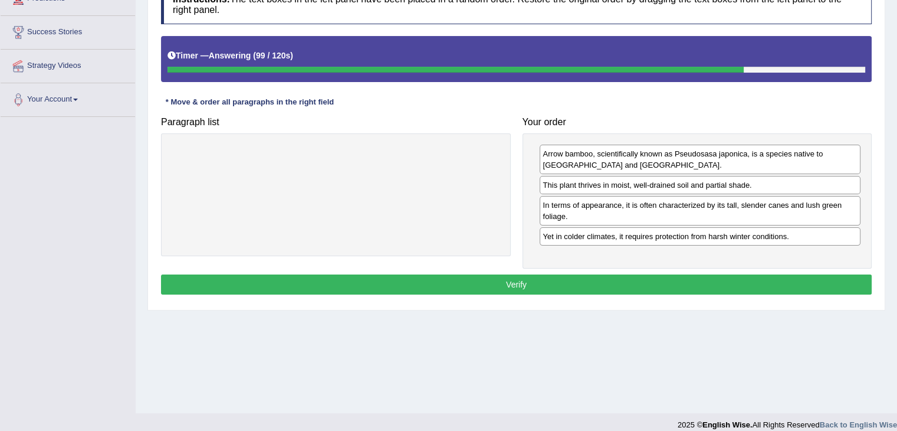
click at [600, 281] on button "Verify" at bounding box center [516, 284] width 711 height 20
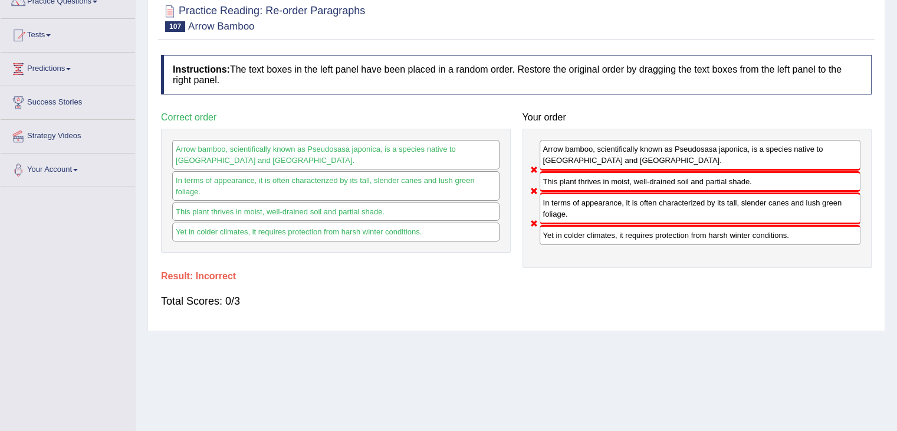
scroll to position [0, 0]
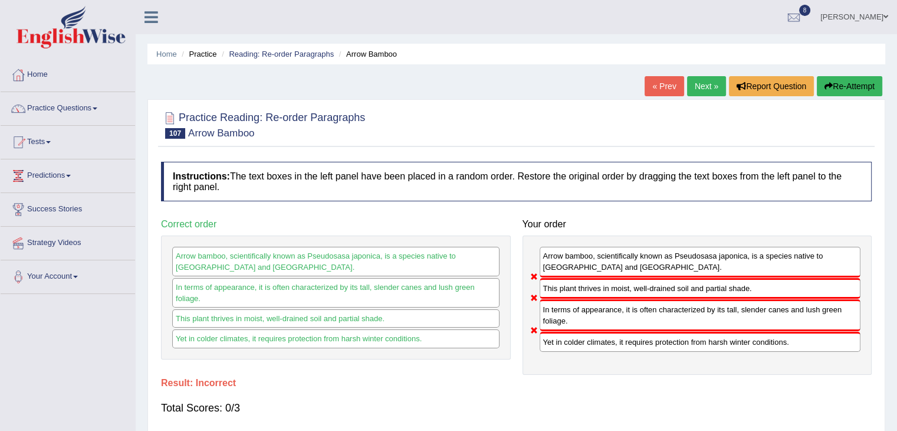
click at [703, 83] on link "Next »" at bounding box center [706, 86] width 39 height 20
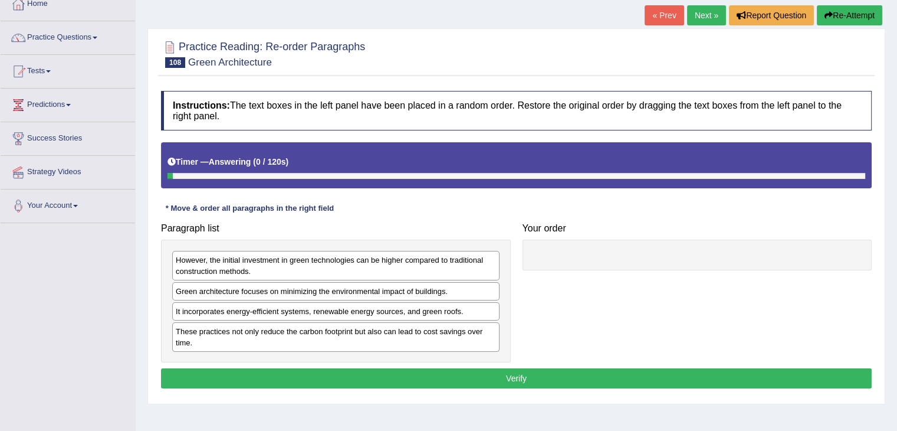
scroll to position [177, 0]
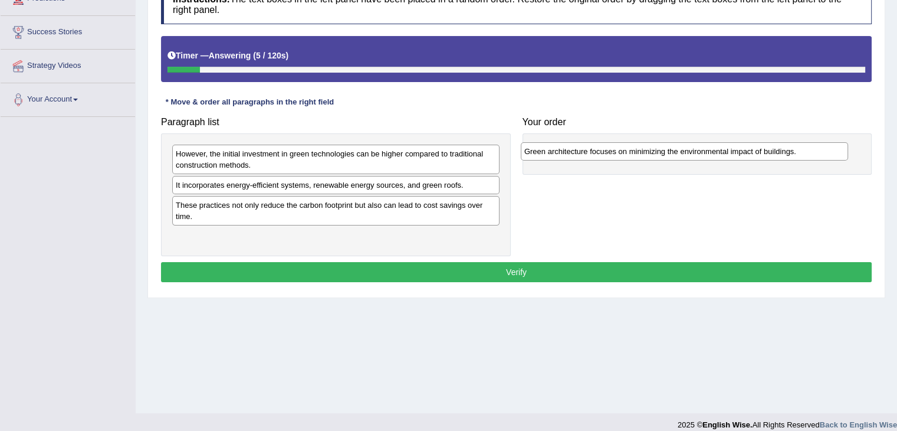
drag, startPoint x: 330, startPoint y: 186, endPoint x: 679, endPoint y: 153, distance: 350.1
click at [679, 153] on div "Green architecture focuses on minimizing the environmental impact of buildings." at bounding box center [684, 151] width 327 height 18
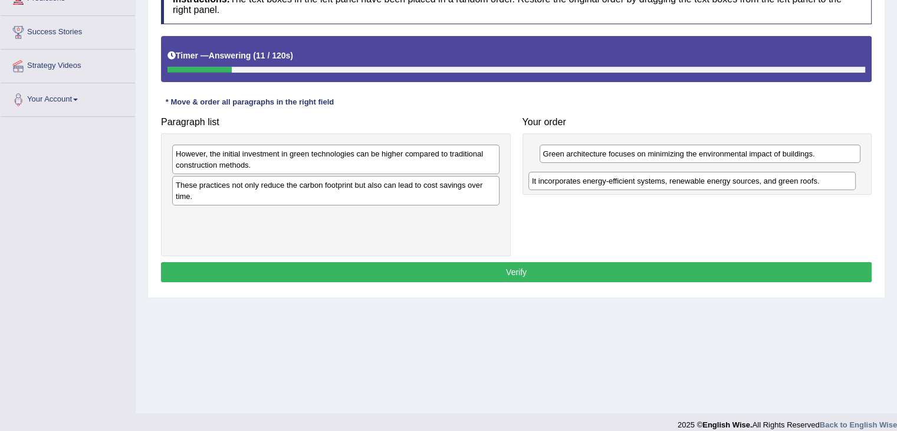
drag, startPoint x: 307, startPoint y: 187, endPoint x: 666, endPoint y: 180, distance: 359.8
click at [666, 180] on div "It incorporates energy-efficient systems, renewable energy sources, and green r…" at bounding box center [691, 181] width 327 height 18
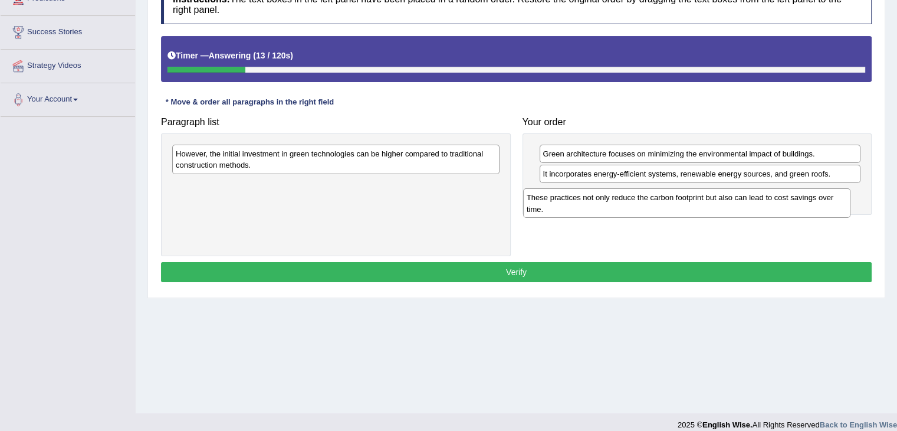
drag, startPoint x: 383, startPoint y: 199, endPoint x: 742, endPoint y: 209, distance: 359.3
click at [742, 209] on div "These practices not only reduce the carbon footprint but also can lead to cost …" at bounding box center [686, 202] width 327 height 29
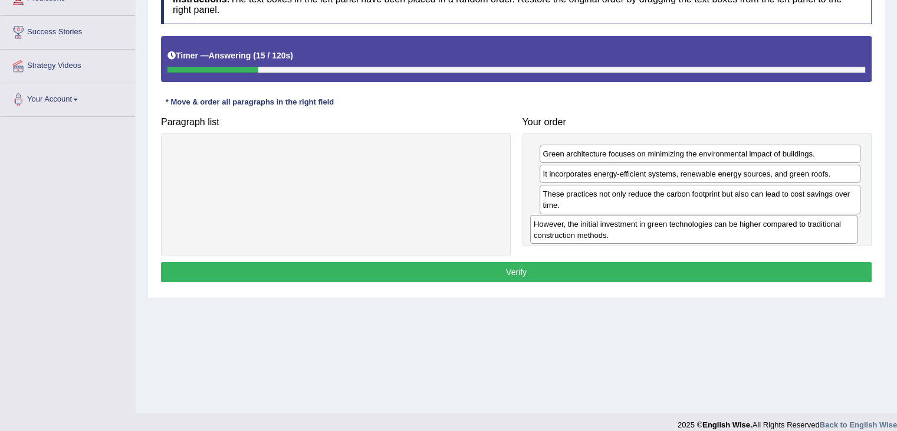
drag, startPoint x: 370, startPoint y: 159, endPoint x: 729, endPoint y: 227, distance: 365.0
click at [729, 227] on div "However, the initial investment in green technologies can be higher compared to…" at bounding box center [693, 229] width 327 height 29
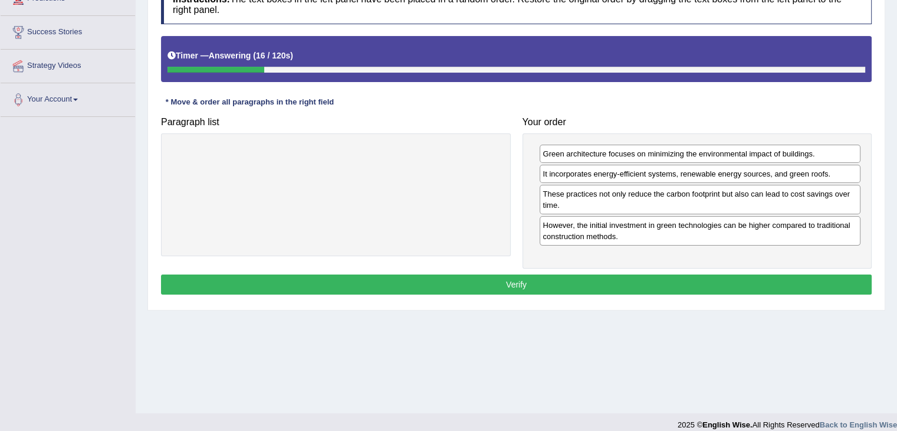
click at [548, 284] on button "Verify" at bounding box center [516, 284] width 711 height 20
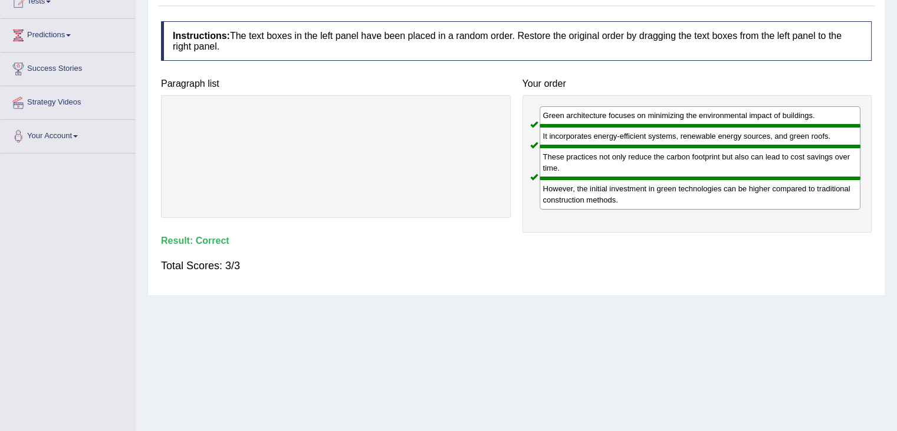
scroll to position [0, 0]
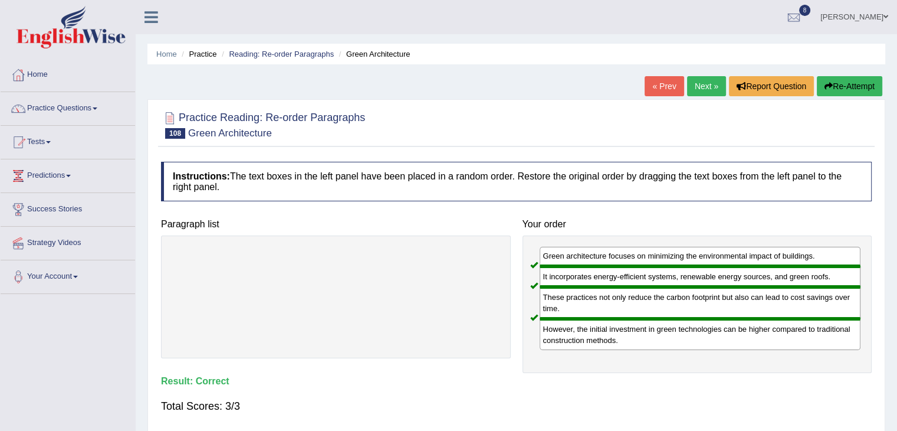
drag, startPoint x: 692, startPoint y: 84, endPoint x: 693, endPoint y: 100, distance: 15.3
click at [693, 85] on link "Next »" at bounding box center [706, 86] width 39 height 20
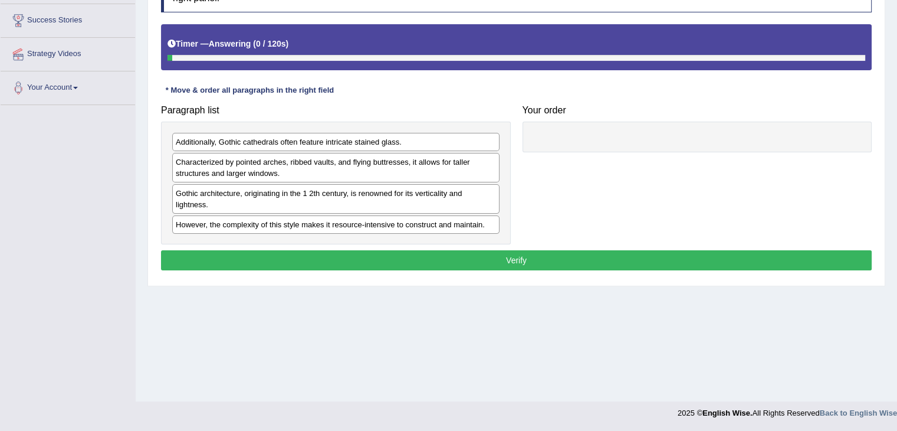
scroll to position [189, 0]
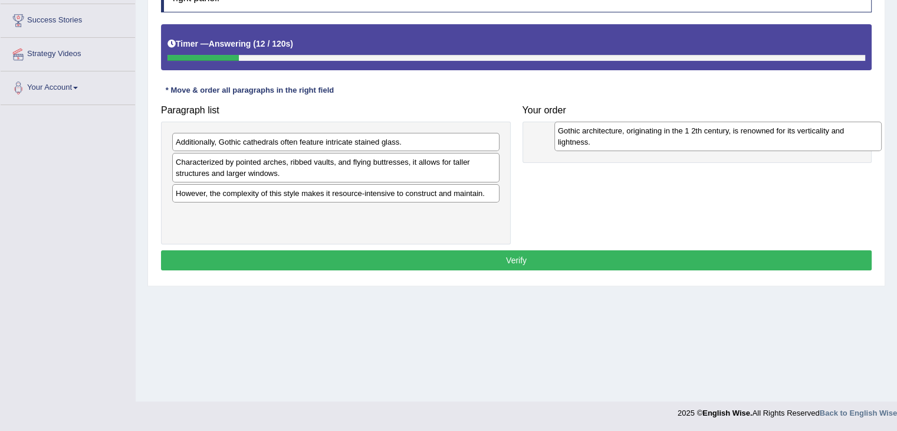
drag, startPoint x: 226, startPoint y: 203, endPoint x: 594, endPoint y: 144, distance: 372.1
click at [605, 141] on div "Gothic architecture, originating in the 1 2th century, is renowned for its vert…" at bounding box center [717, 135] width 327 height 29
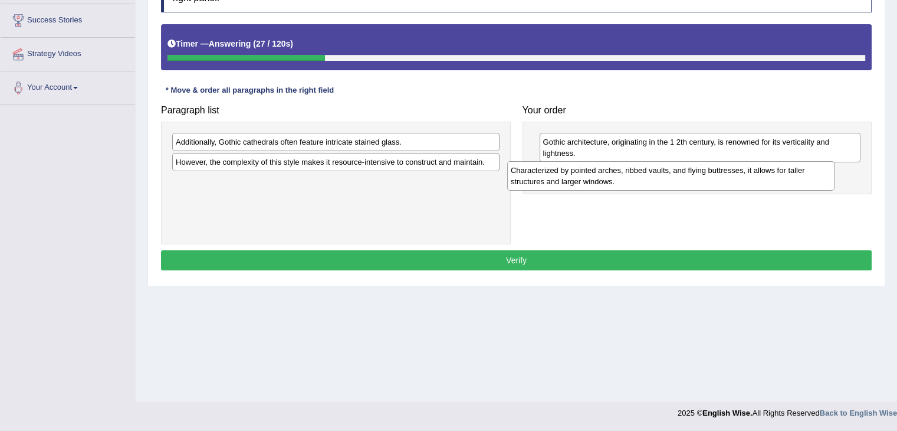
drag, startPoint x: 252, startPoint y: 170, endPoint x: 591, endPoint y: 178, distance: 338.6
click at [591, 178] on div "Characterized by pointed arches, ribbed vaults, and flying buttresses, it allow…" at bounding box center [670, 175] width 327 height 29
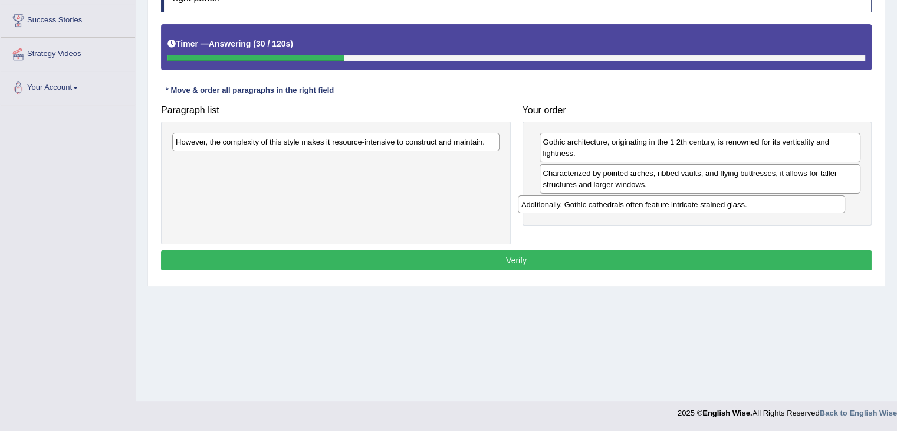
drag, startPoint x: 274, startPoint y: 144, endPoint x: 619, endPoint y: 207, distance: 351.2
click at [619, 207] on div "Additionally, Gothic cathedrals often feature intricate stained glass." at bounding box center [681, 204] width 327 height 18
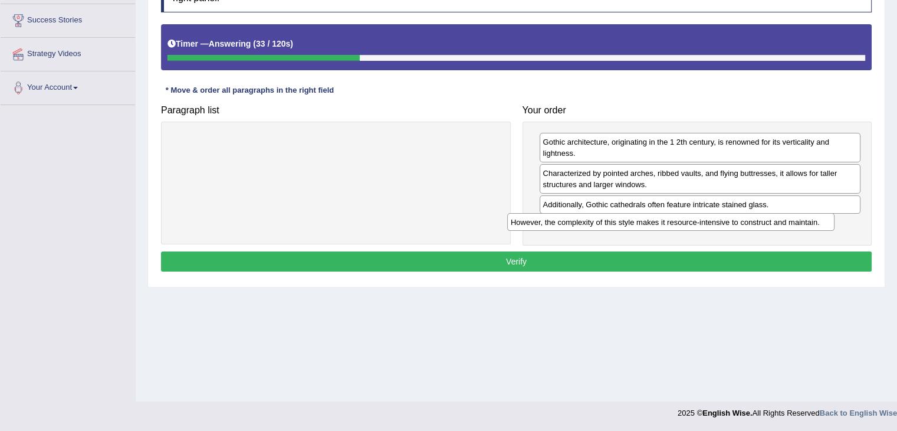
drag, startPoint x: 302, startPoint y: 137, endPoint x: 637, endPoint y: 218, distance: 344.5
click at [637, 218] on div "However, the complexity of this style makes it resource-intensive to construct …" at bounding box center [670, 222] width 327 height 18
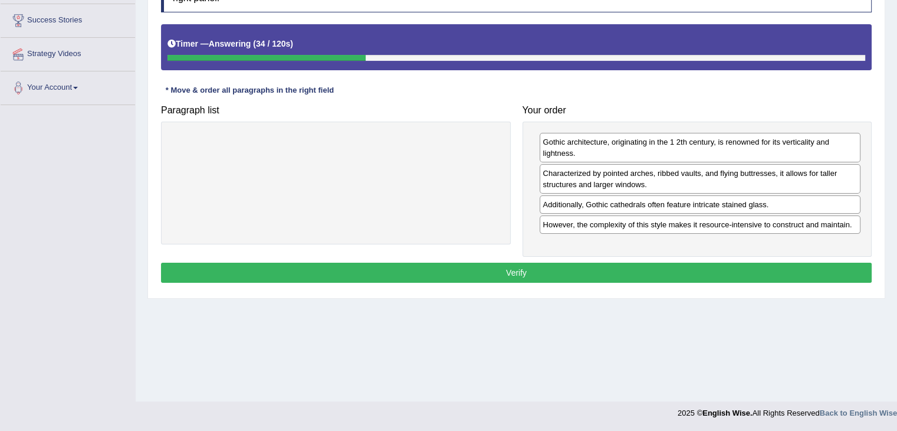
click at [473, 270] on button "Verify" at bounding box center [516, 272] width 711 height 20
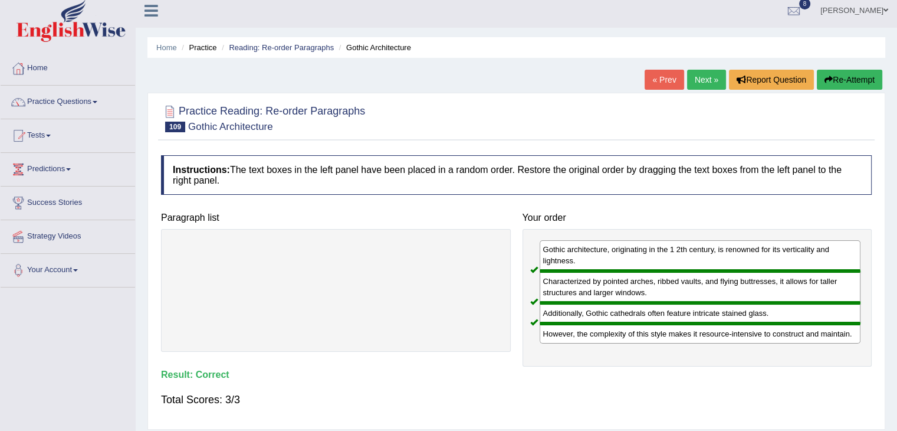
scroll to position [0, 0]
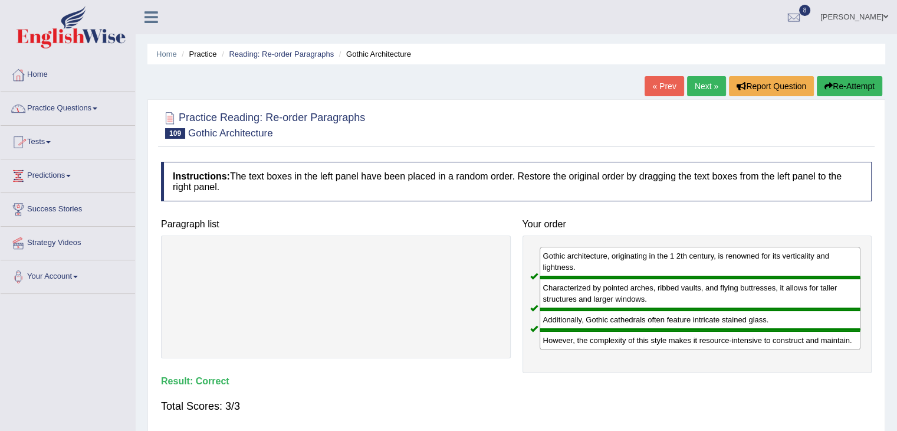
click at [103, 104] on link "Practice Questions" at bounding box center [68, 106] width 134 height 29
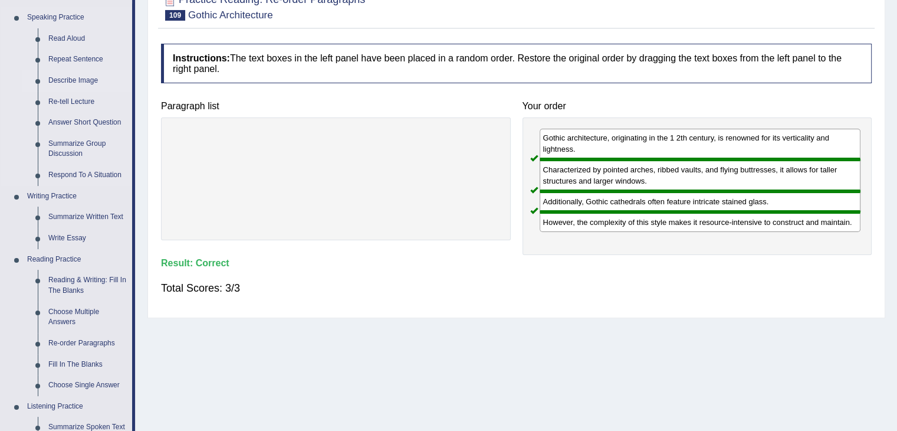
scroll to position [177, 0]
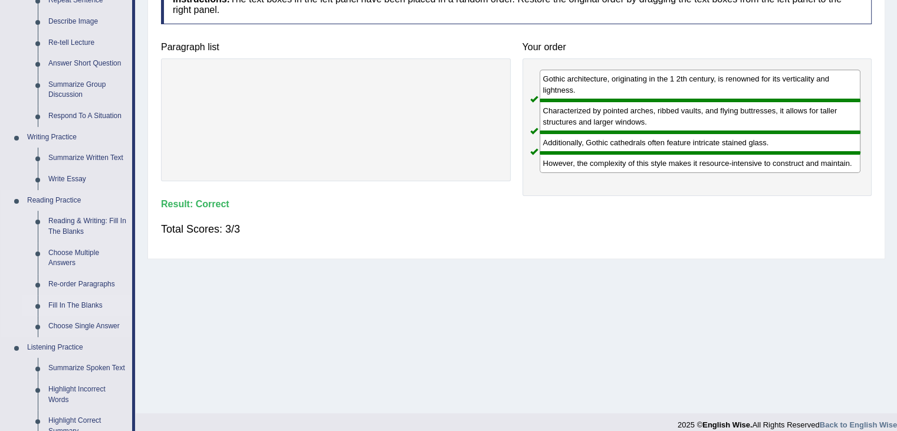
click at [69, 303] on link "Fill In The Blanks" at bounding box center [87, 305] width 89 height 21
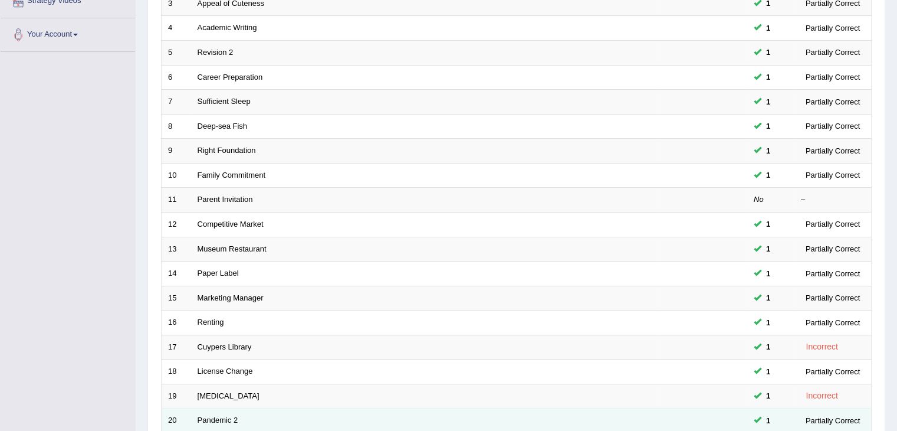
scroll to position [347, 0]
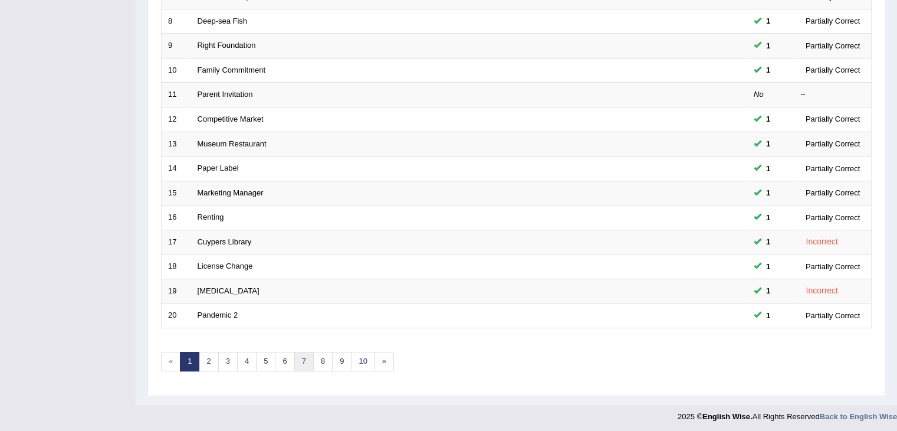
click at [301, 361] on link "7" at bounding box center [303, 360] width 19 height 19
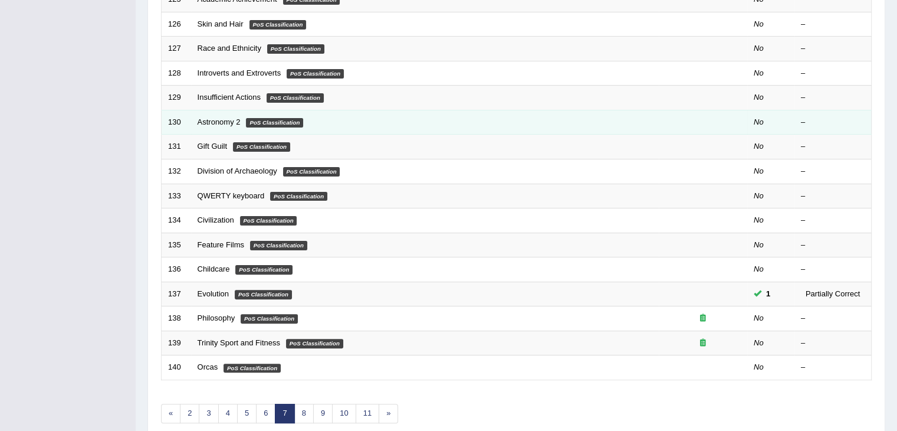
scroll to position [59, 0]
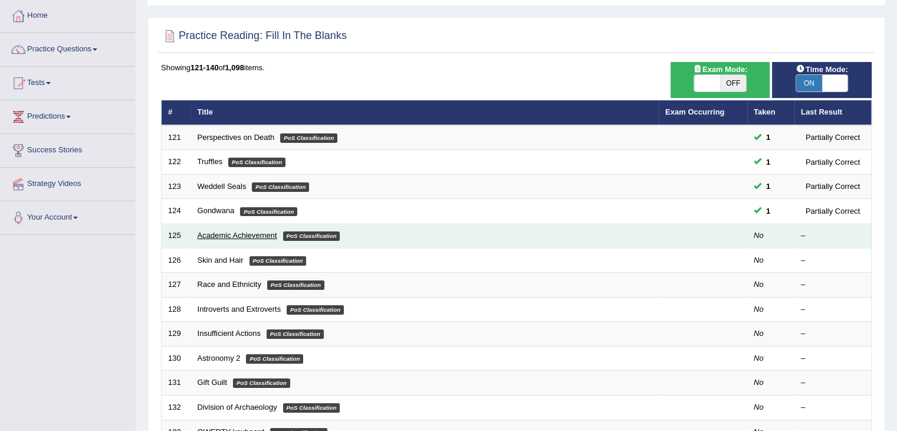
click at [222, 232] on link "Academic Achievement" at bounding box center [238, 235] width 80 height 9
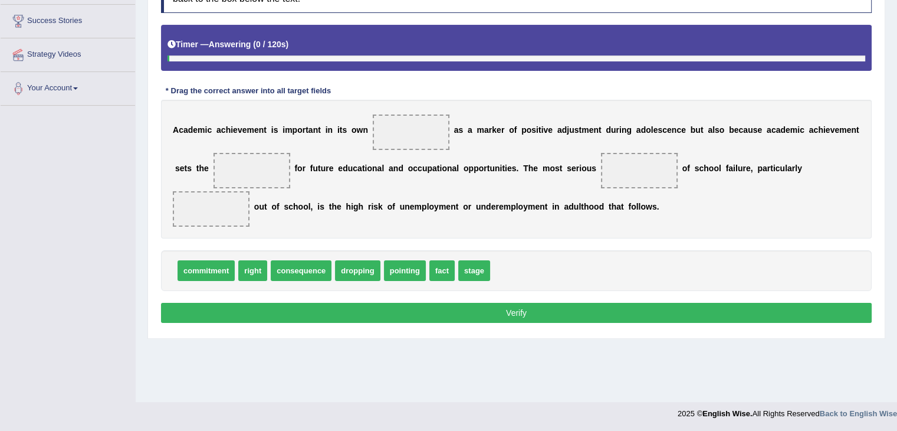
scroll to position [189, 0]
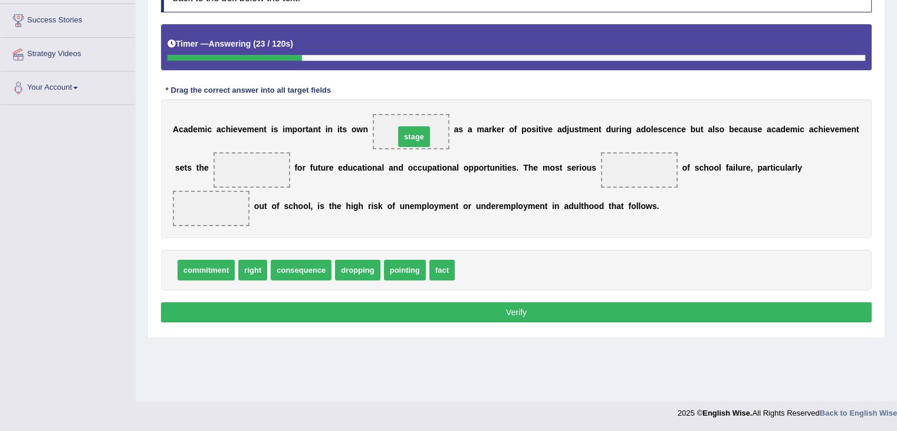
drag, startPoint x: 466, startPoint y: 267, endPoint x: 406, endPoint y: 134, distance: 145.7
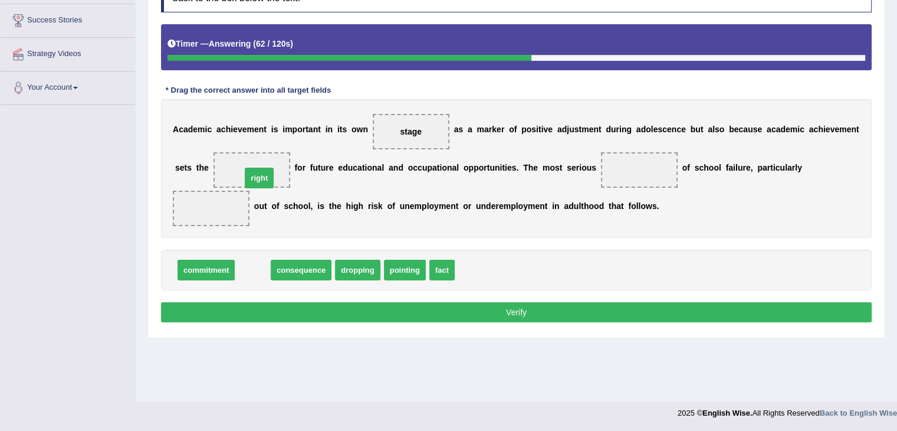
drag, startPoint x: 249, startPoint y: 274, endPoint x: 256, endPoint y: 182, distance: 92.8
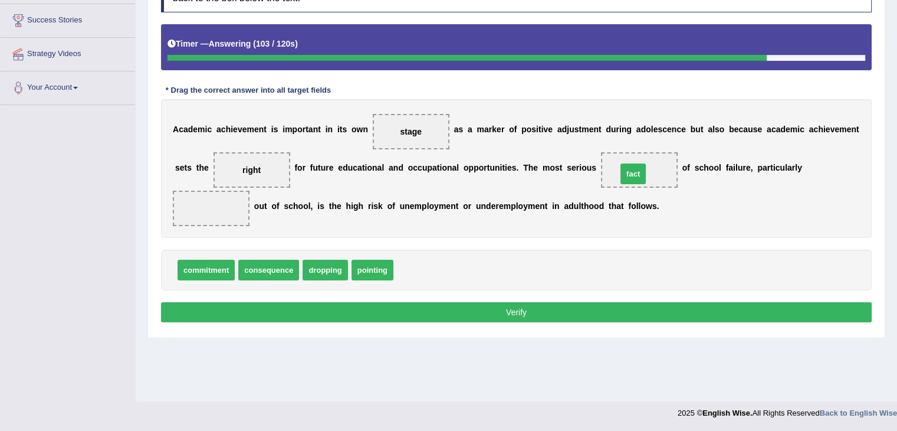
drag, startPoint x: 413, startPoint y: 265, endPoint x: 637, endPoint y: 169, distance: 243.3
drag, startPoint x: 383, startPoint y: 270, endPoint x: 226, endPoint y: 221, distance: 164.3
click at [360, 313] on button "Verify" at bounding box center [516, 312] width 711 height 20
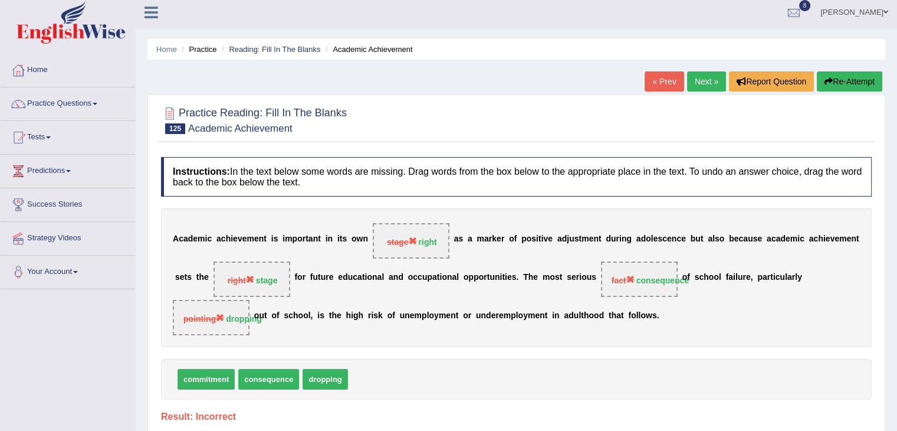
scroll to position [0, 0]
